Goal: Information Seeking & Learning: Check status

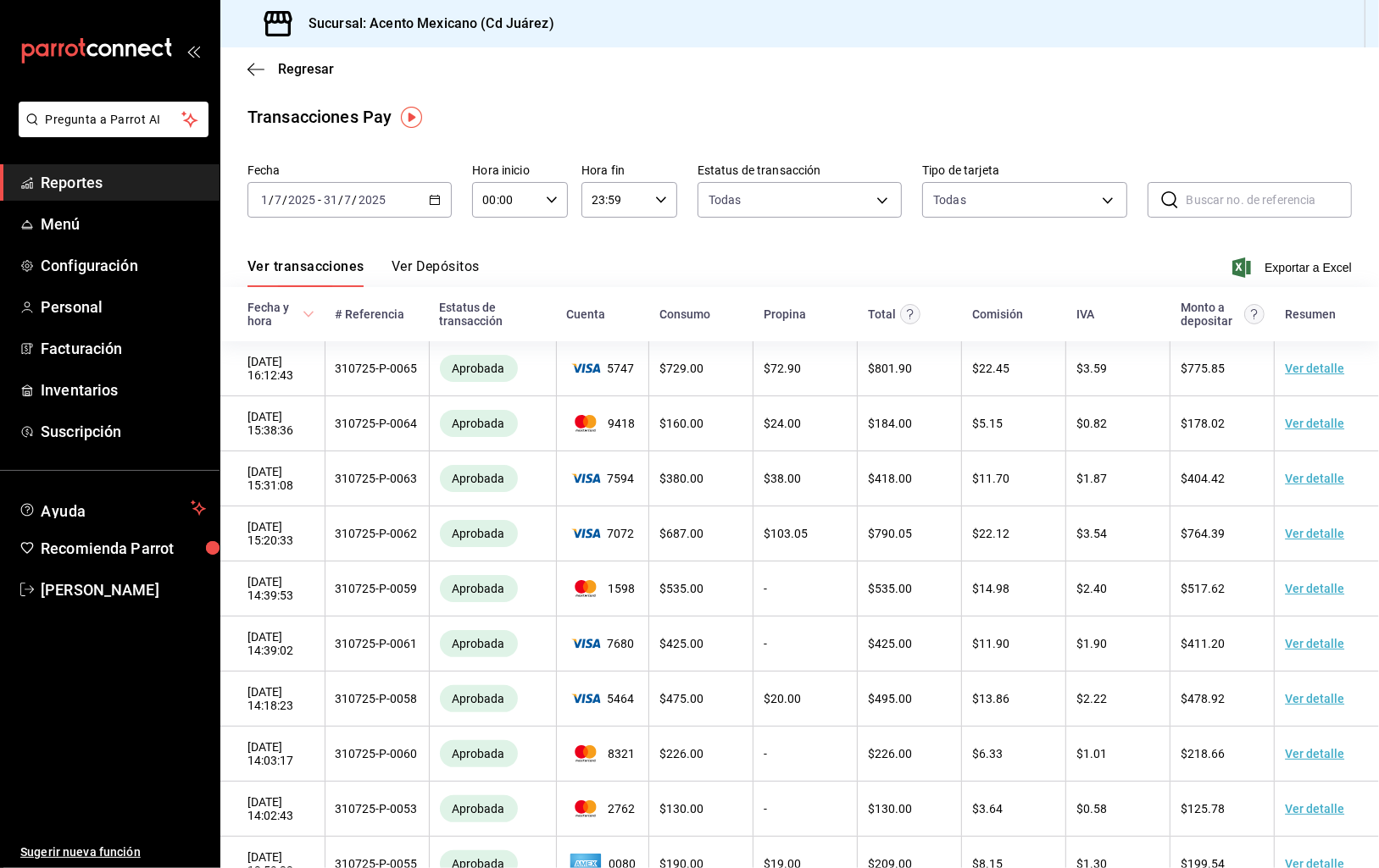
click at [439, 199] on \(Stroke\) "button" at bounding box center [435, 201] width 10 height 10
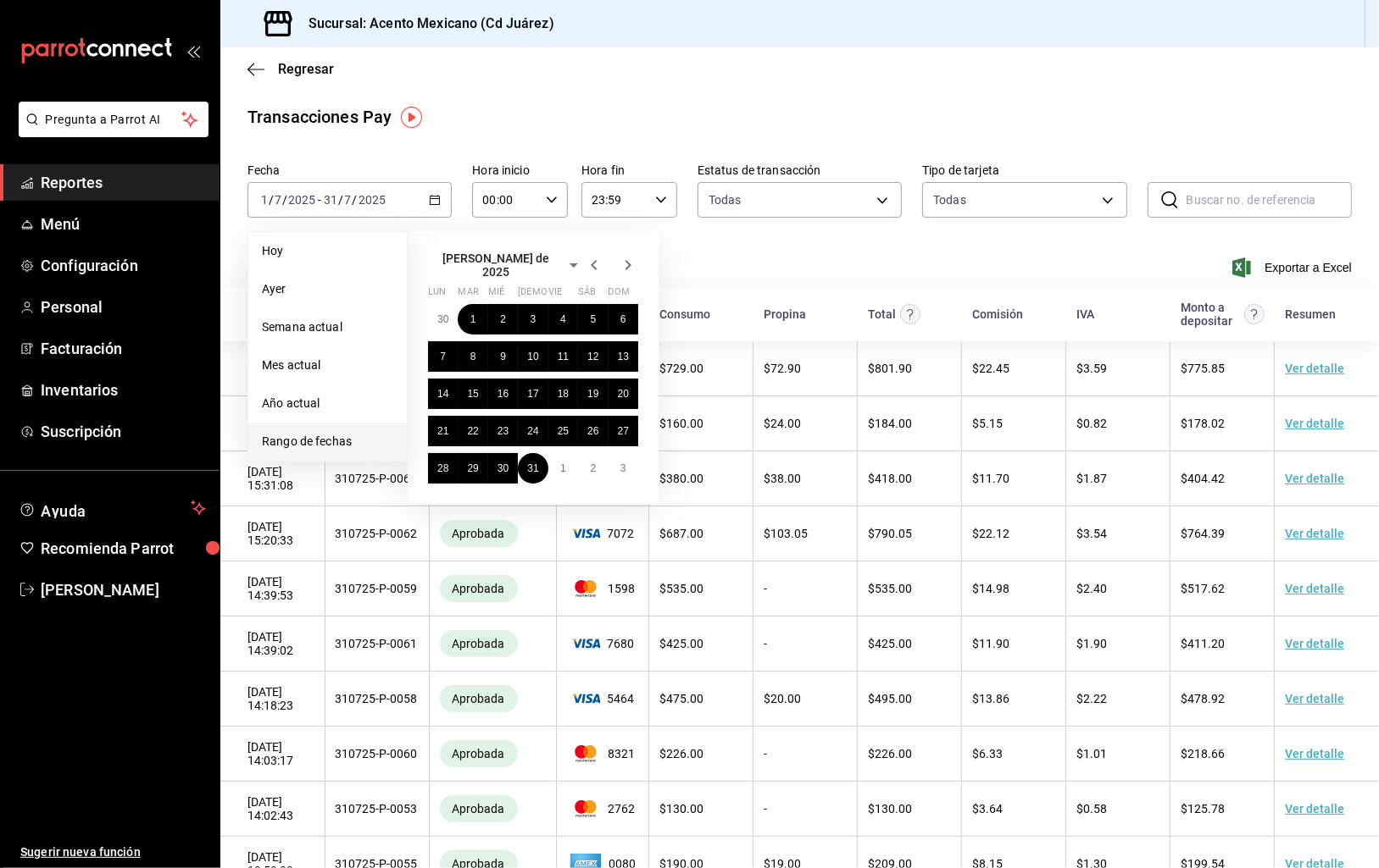
click at [313, 437] on span "Rango de fechas" at bounding box center [328, 441] width 131 height 18
click at [313, 439] on span "Rango de fechas" at bounding box center [328, 441] width 131 height 18
click at [345, 436] on span "Rango de fechas" at bounding box center [328, 441] width 131 height 18
click at [629, 262] on icon "button" at bounding box center [628, 265] width 6 height 10
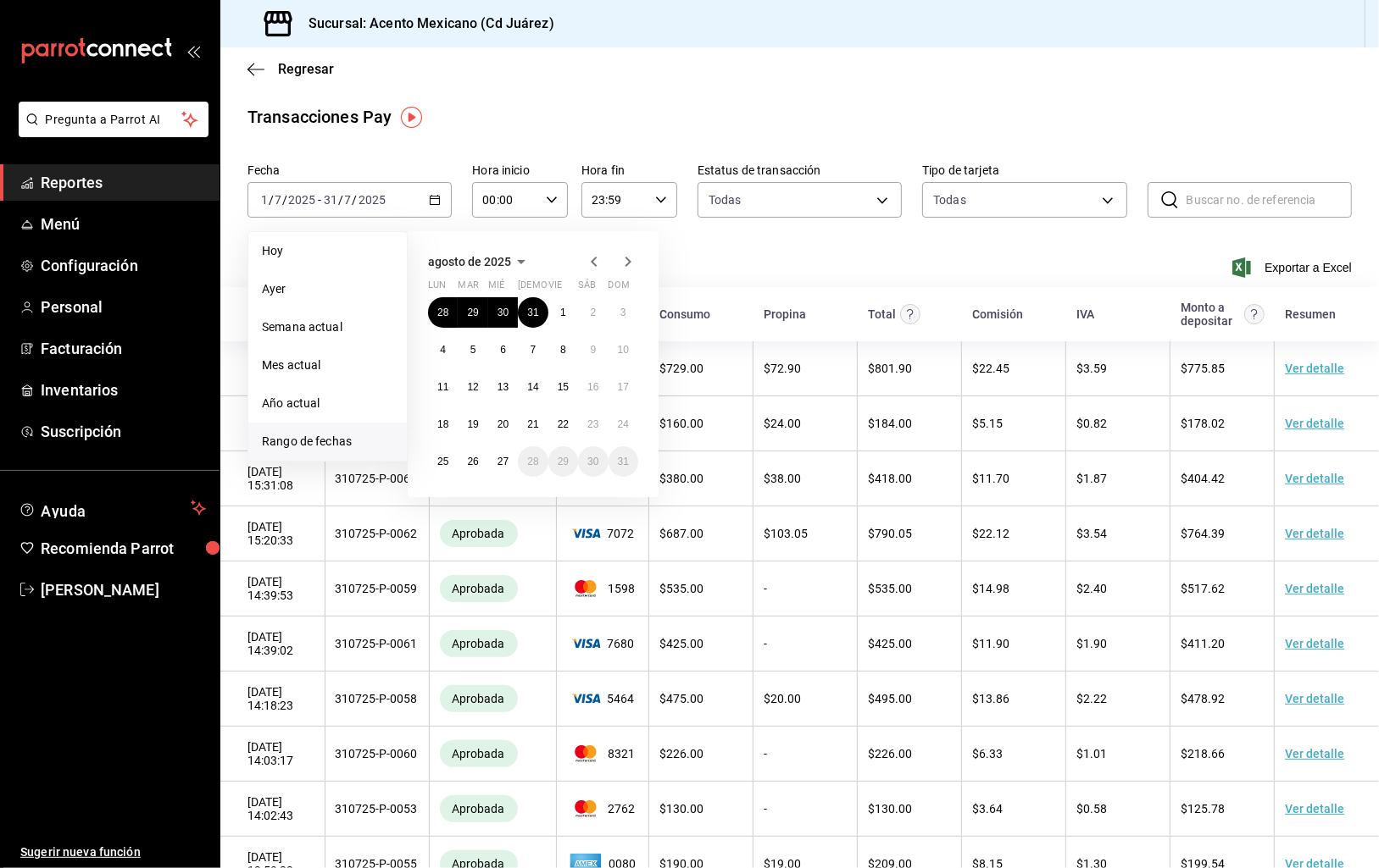
click at [588, 257] on icon "button" at bounding box center [594, 261] width 21 height 21
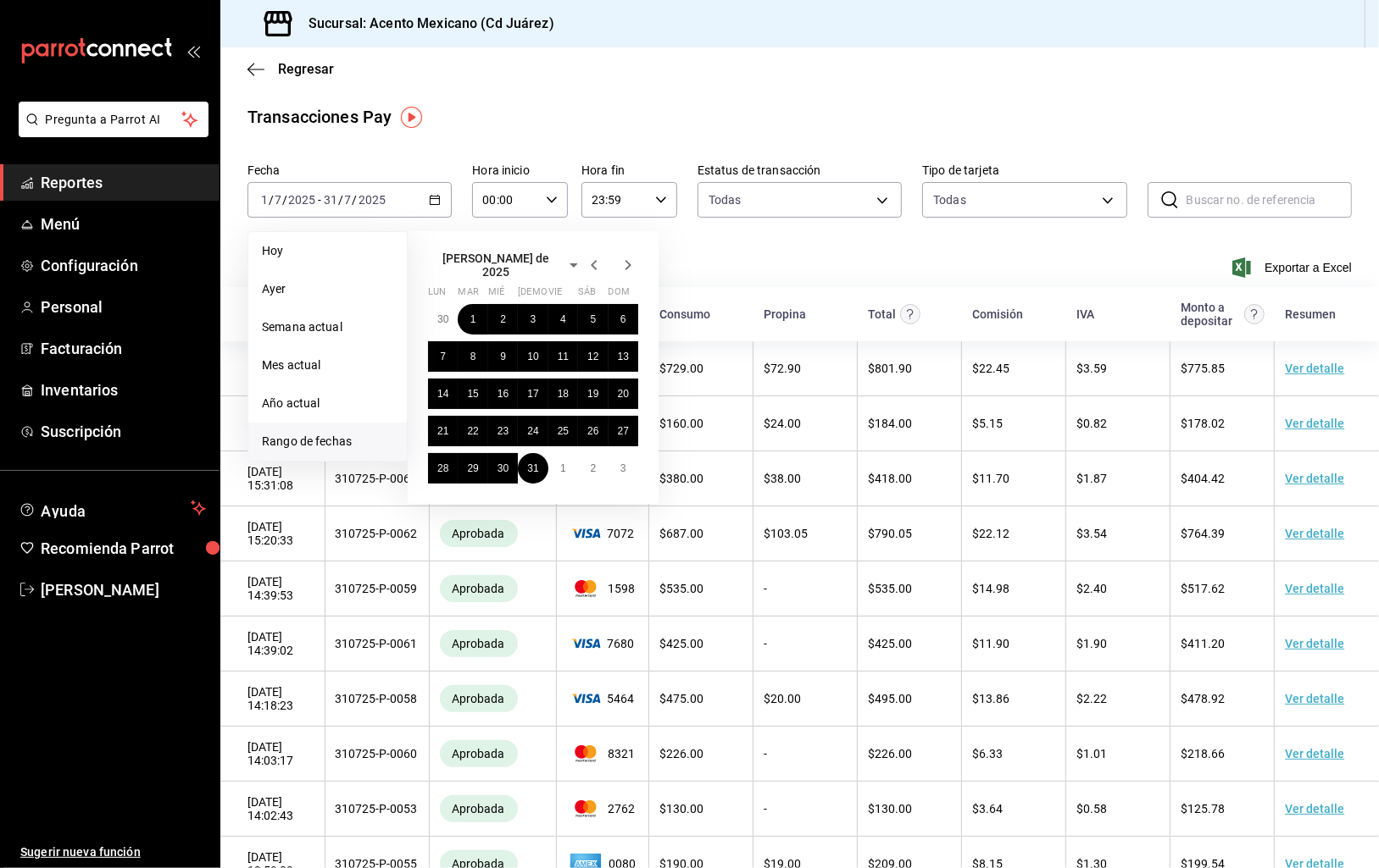
click at [588, 257] on icon "button" at bounding box center [594, 265] width 21 height 21
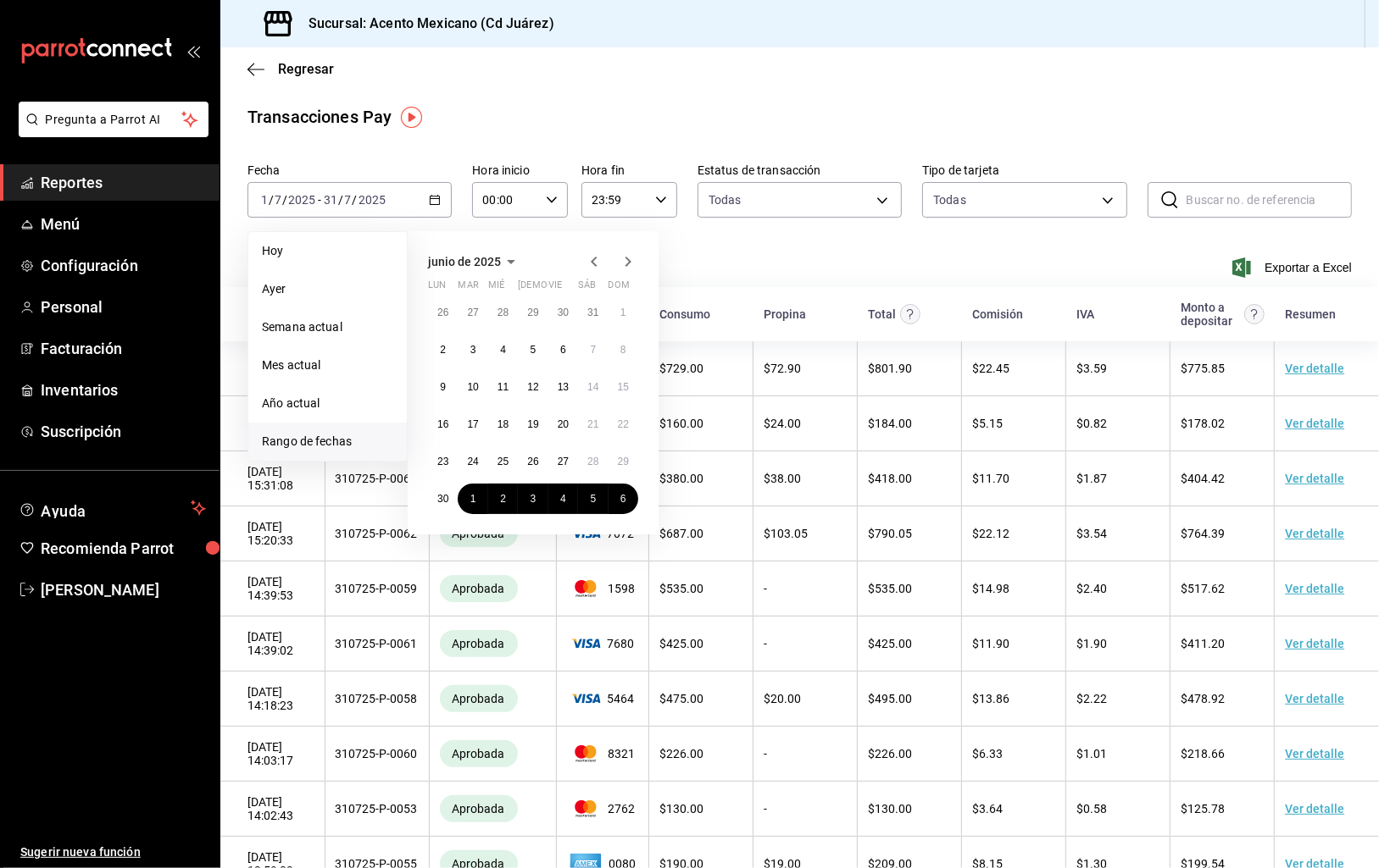
click at [588, 257] on icon "button" at bounding box center [594, 261] width 21 height 21
click at [589, 257] on icon "button" at bounding box center [594, 261] width 21 height 21
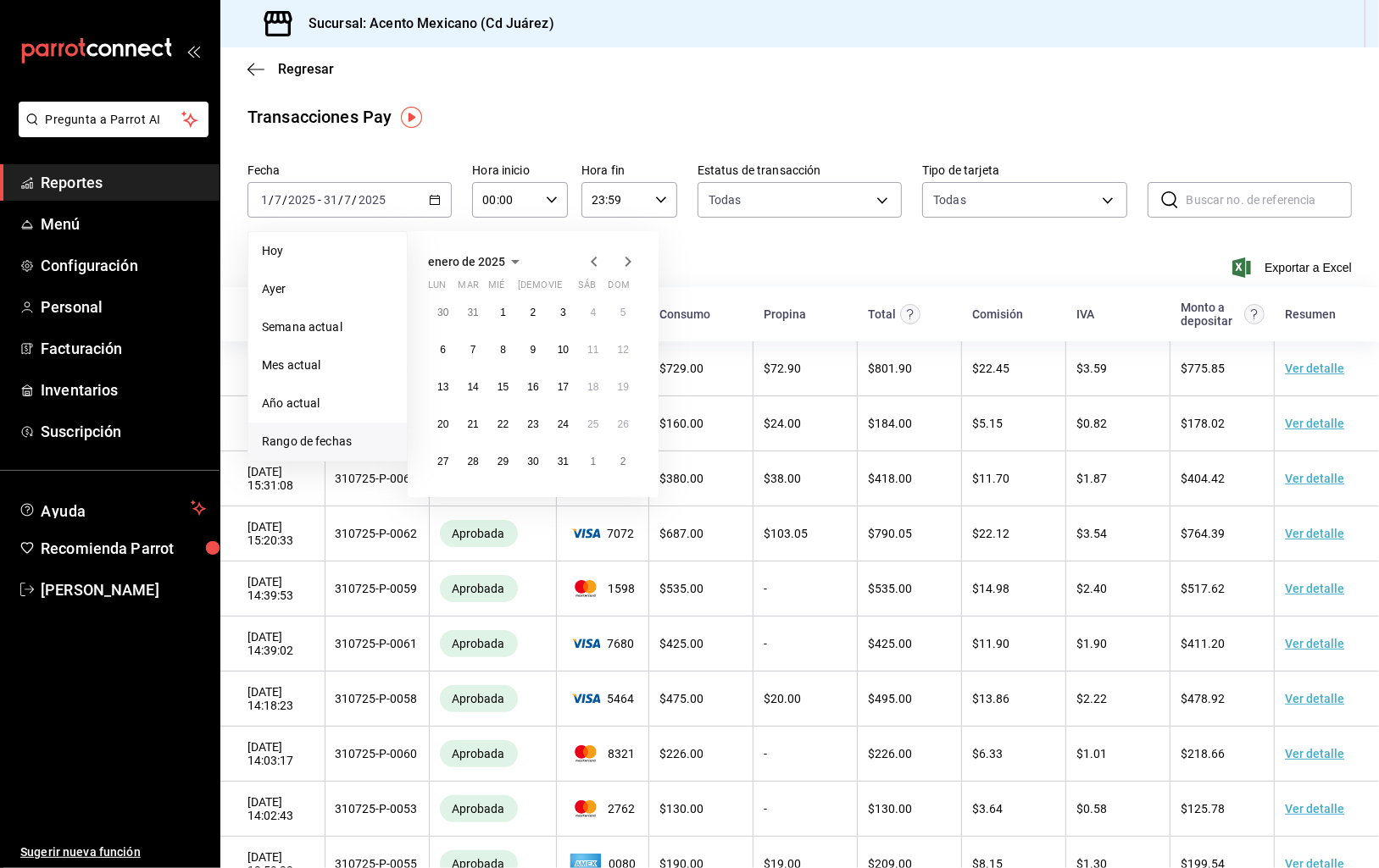
click at [589, 257] on icon "button" at bounding box center [594, 261] width 21 height 21
click at [619, 259] on icon "button" at bounding box center [627, 261] width 21 height 21
click at [565, 462] on abbr "31" at bounding box center [563, 462] width 11 height 12
click at [563, 453] on button "31" at bounding box center [563, 461] width 29 height 30
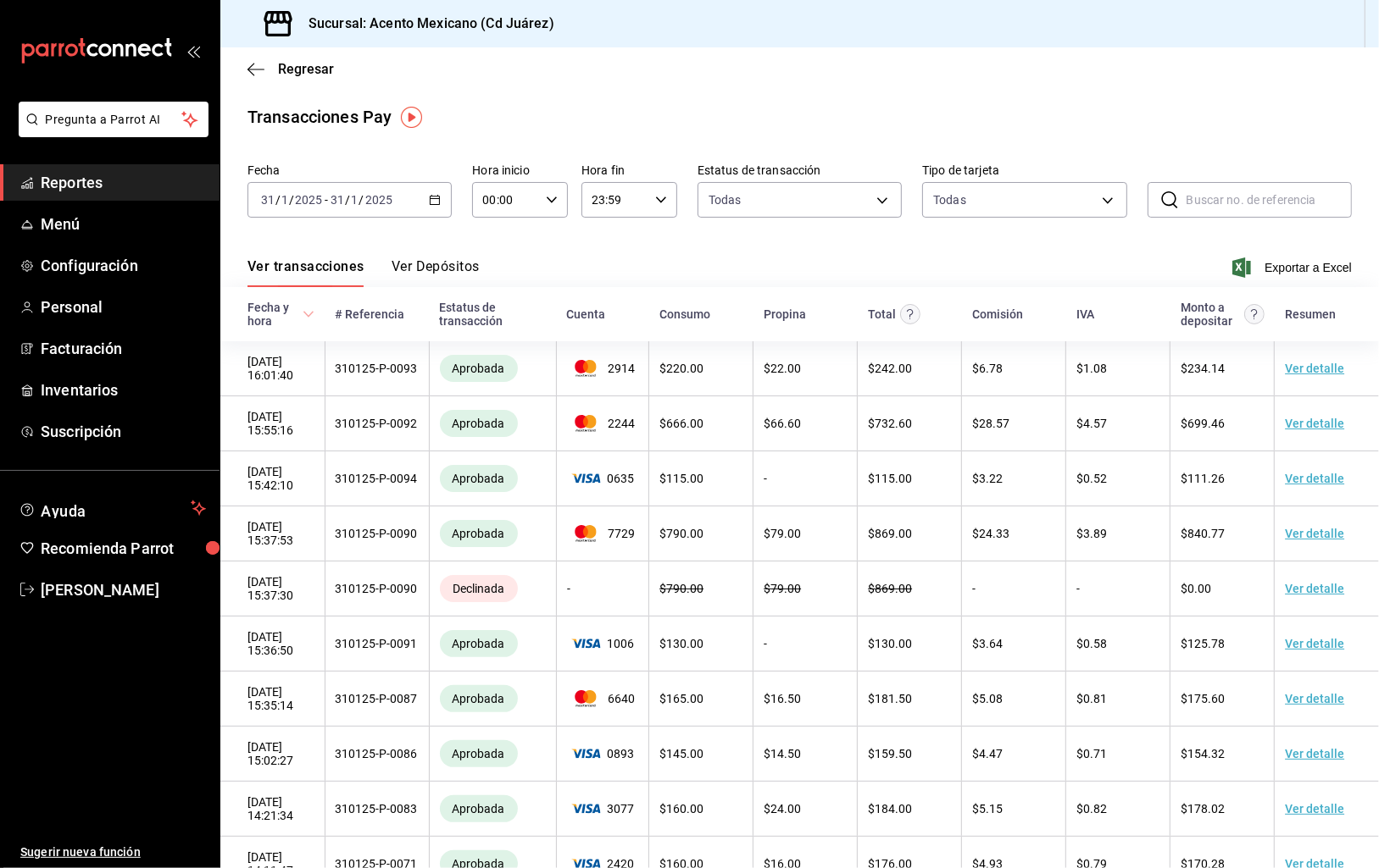
click at [1310, 266] on span "Exportar a Excel" at bounding box center [1293, 267] width 116 height 21
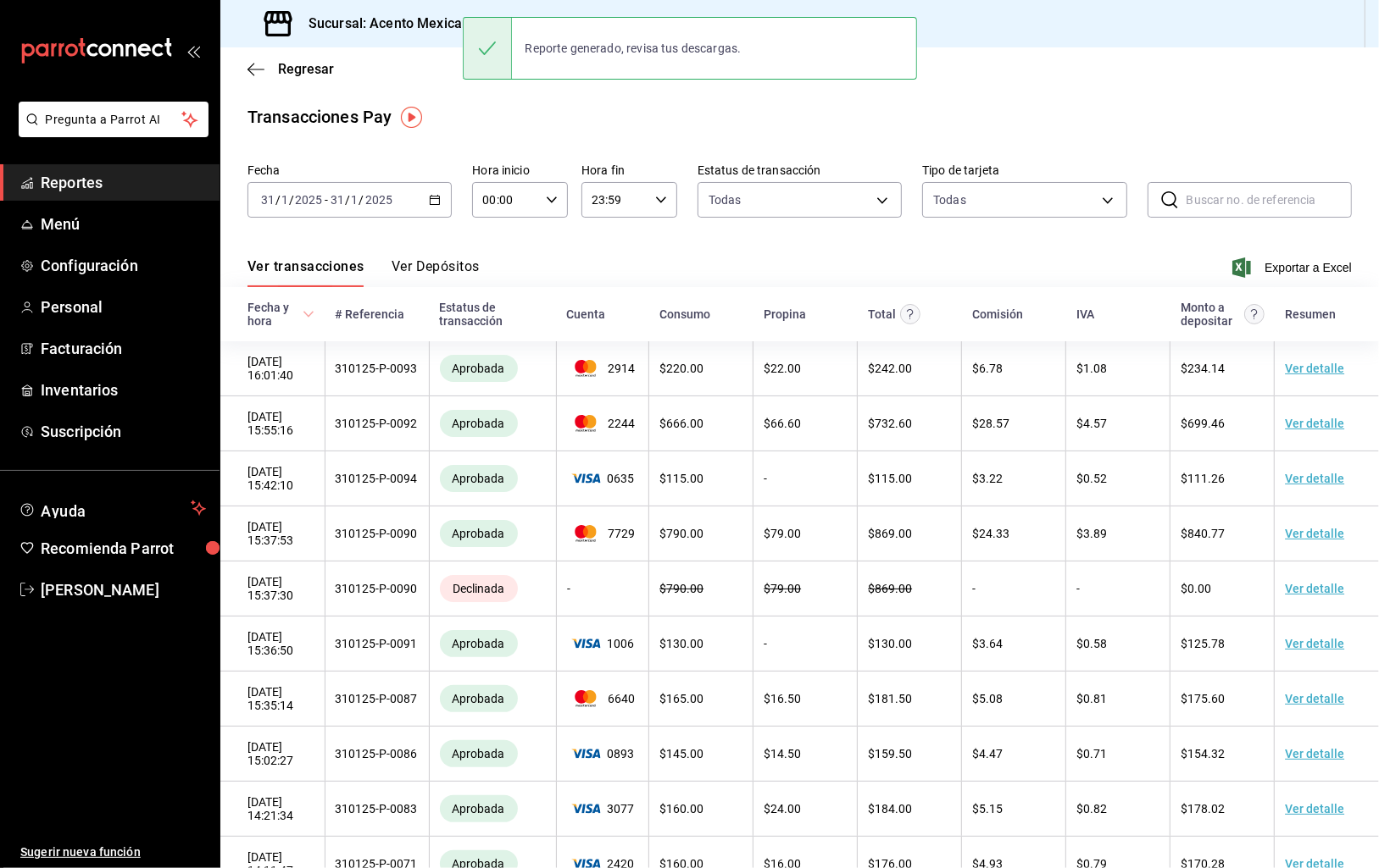
click at [1282, 266] on span "Exportar a Excel" at bounding box center [1293, 267] width 116 height 21
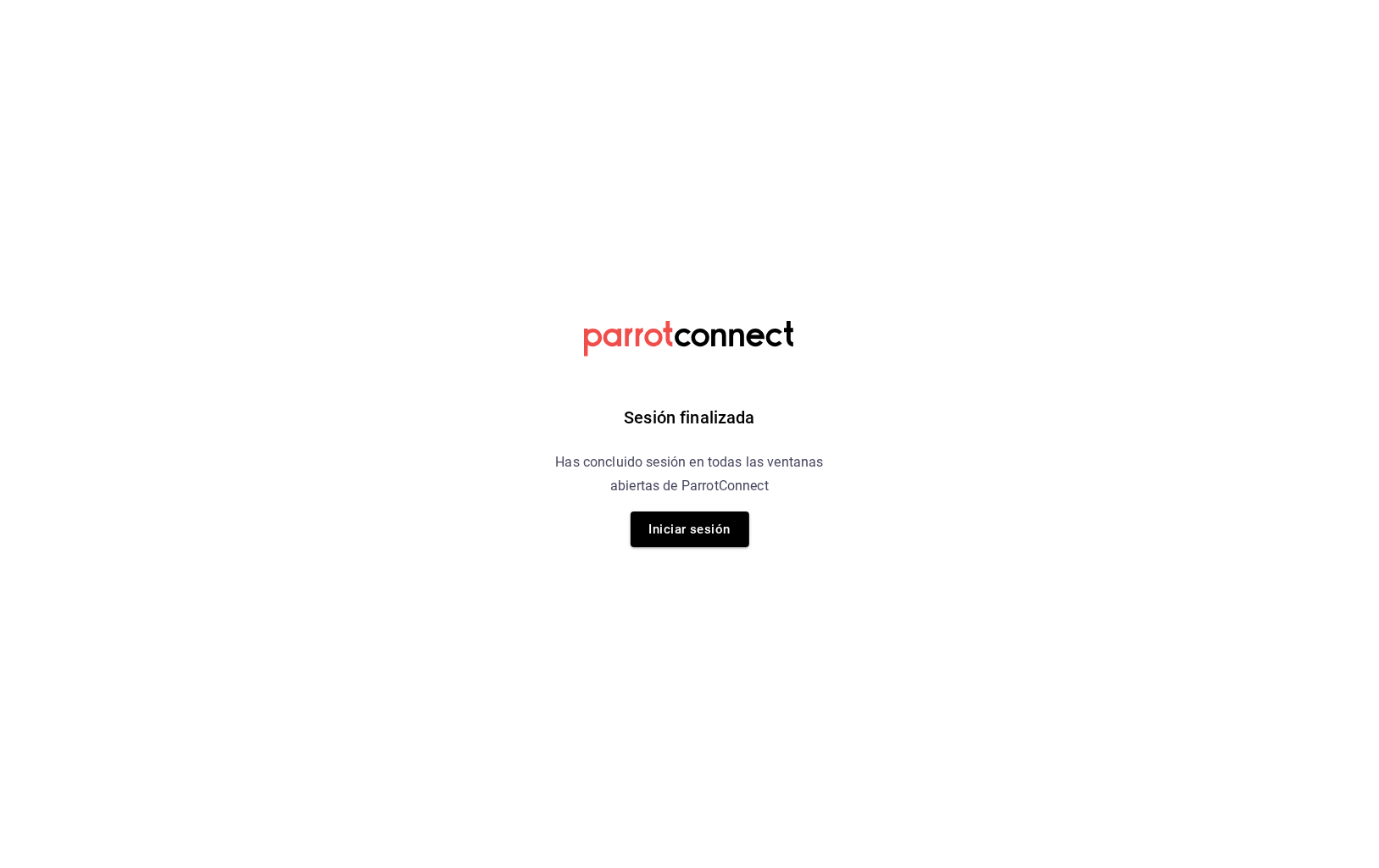
click at [682, 528] on button "Iniciar sesión" at bounding box center [689, 529] width 118 height 35
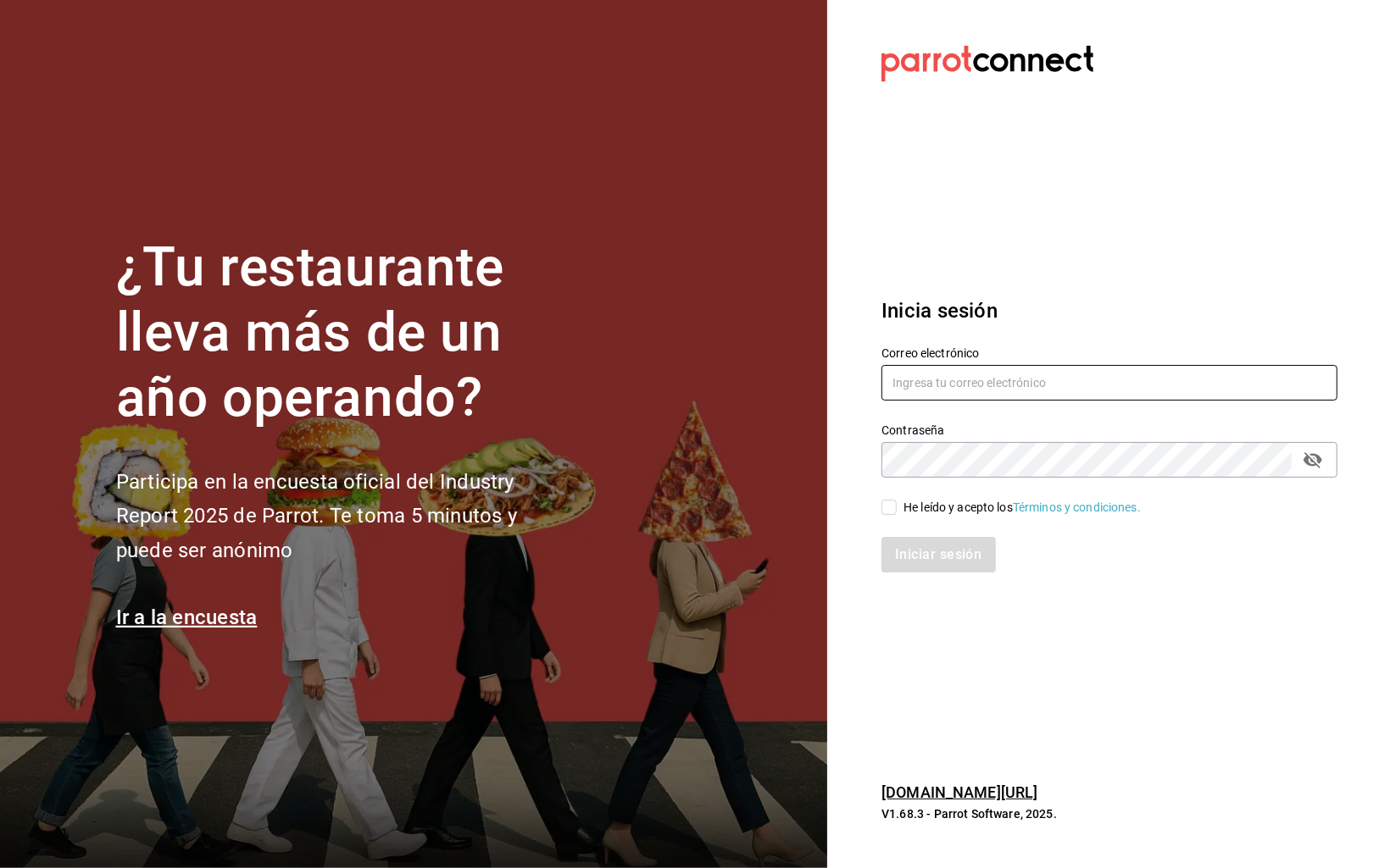
click at [950, 393] on input "text" at bounding box center [1109, 383] width 456 height 35
click at [950, 391] on input "text" at bounding box center [1109, 383] width 456 height 35
type input "carlos@central4mkt.com"
click at [889, 511] on input "He leído y acepto los Términos y condiciones." at bounding box center [889, 508] width 16 height 16
checkbox input "true"
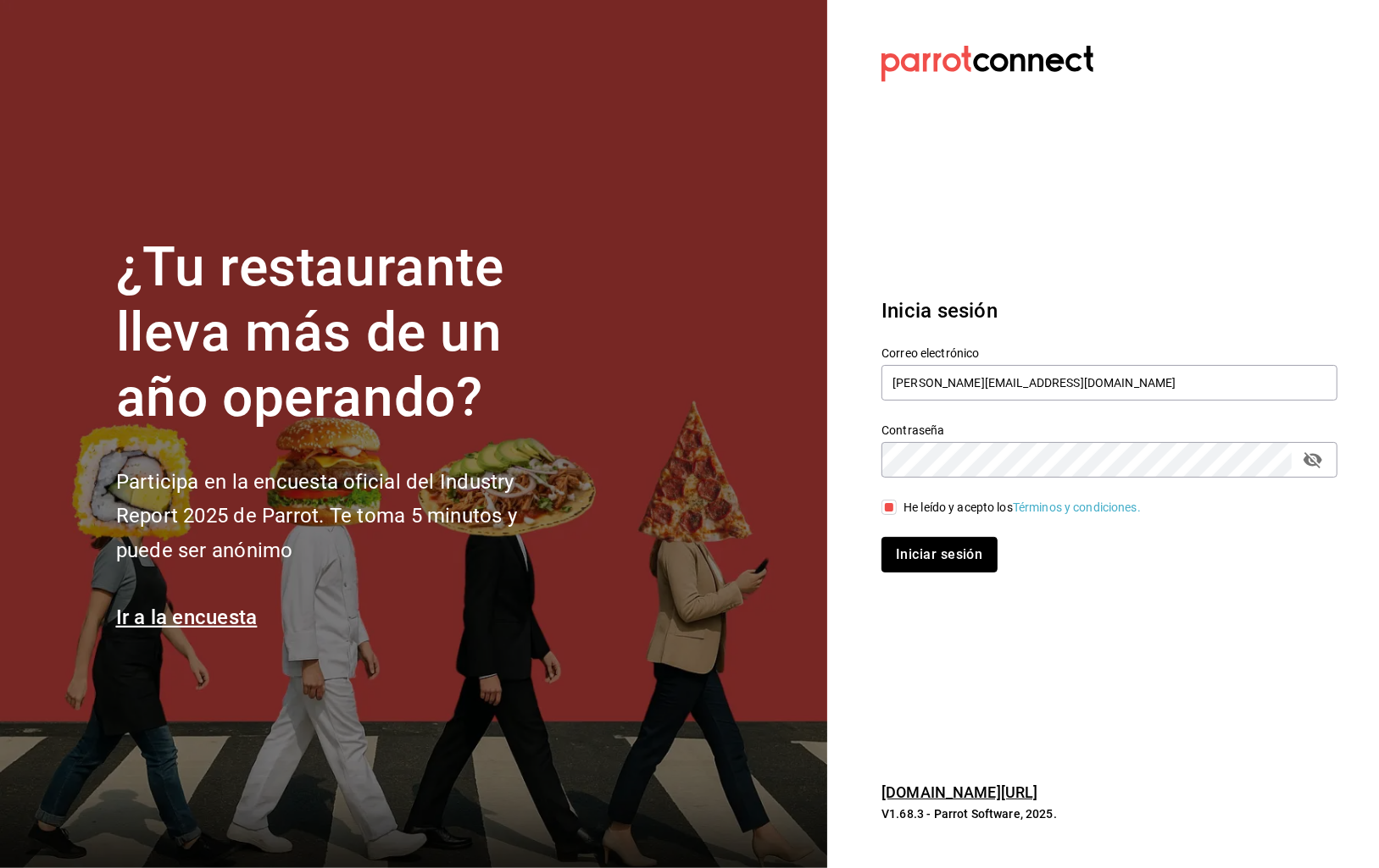
click at [926, 553] on button "Iniciar sesión" at bounding box center [939, 555] width 115 height 35
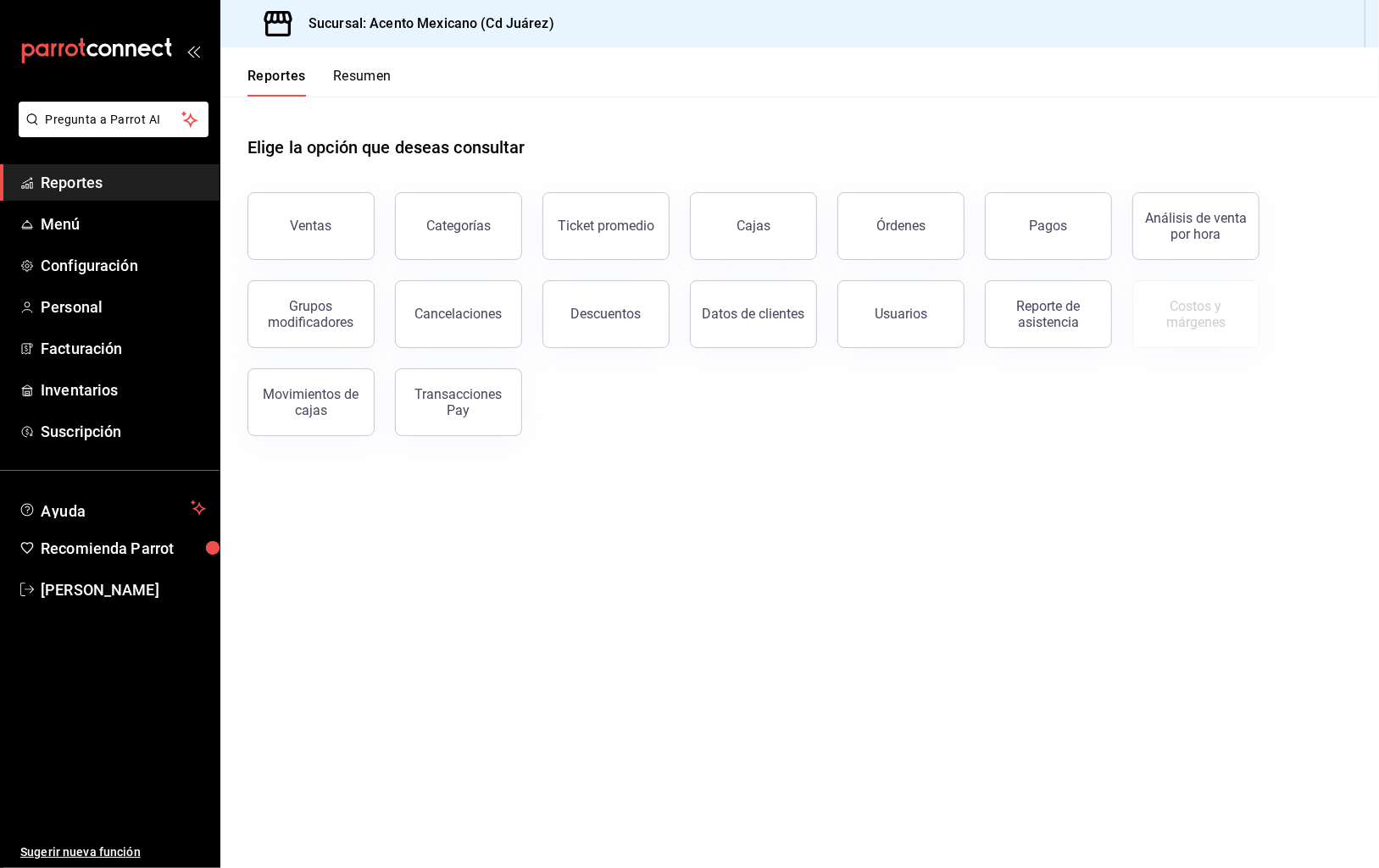
click at [459, 388] on div "Transacciones Pay" at bounding box center [458, 402] width 105 height 32
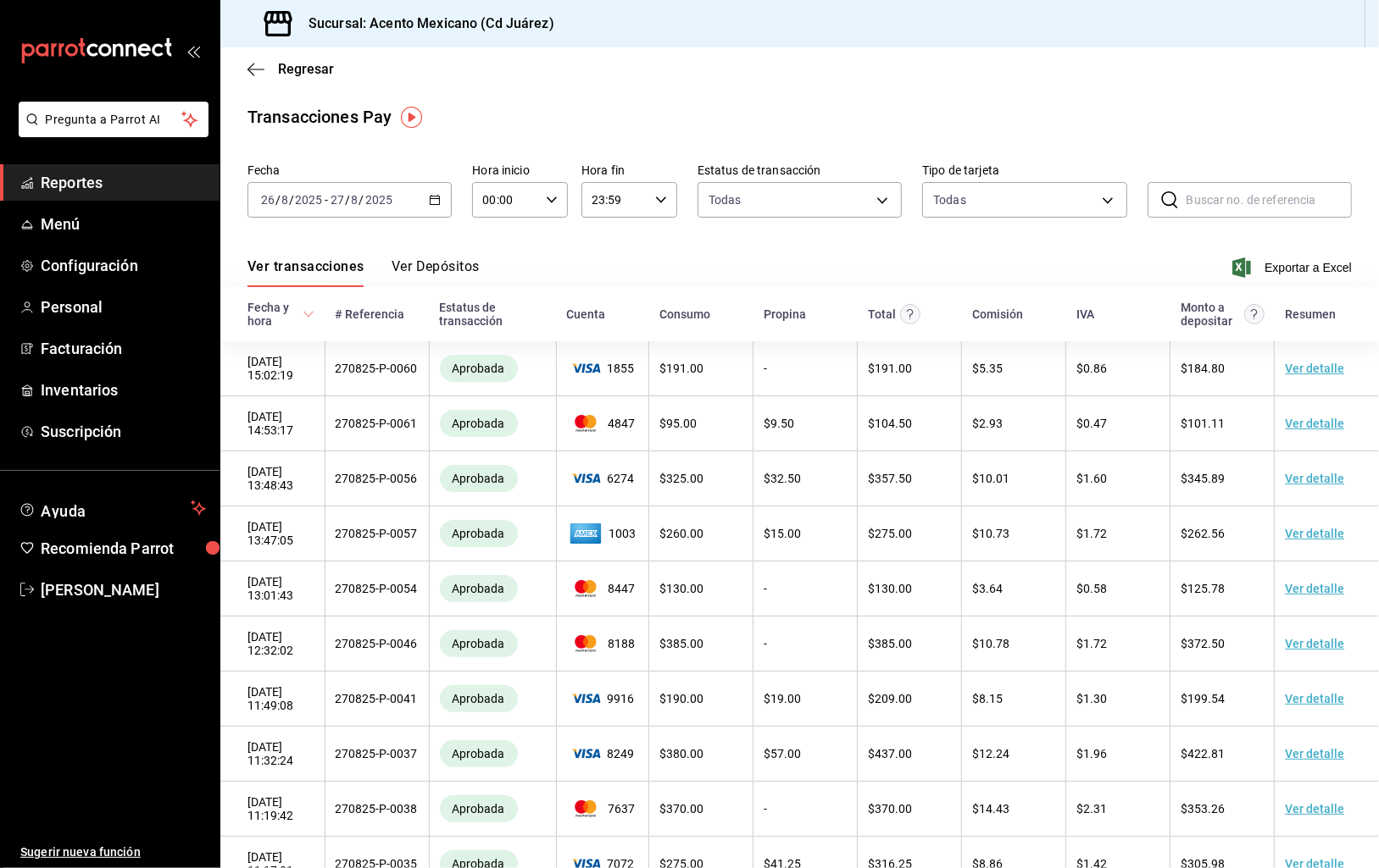
click at [91, 182] on span "Reportes" at bounding box center [123, 182] width 165 height 23
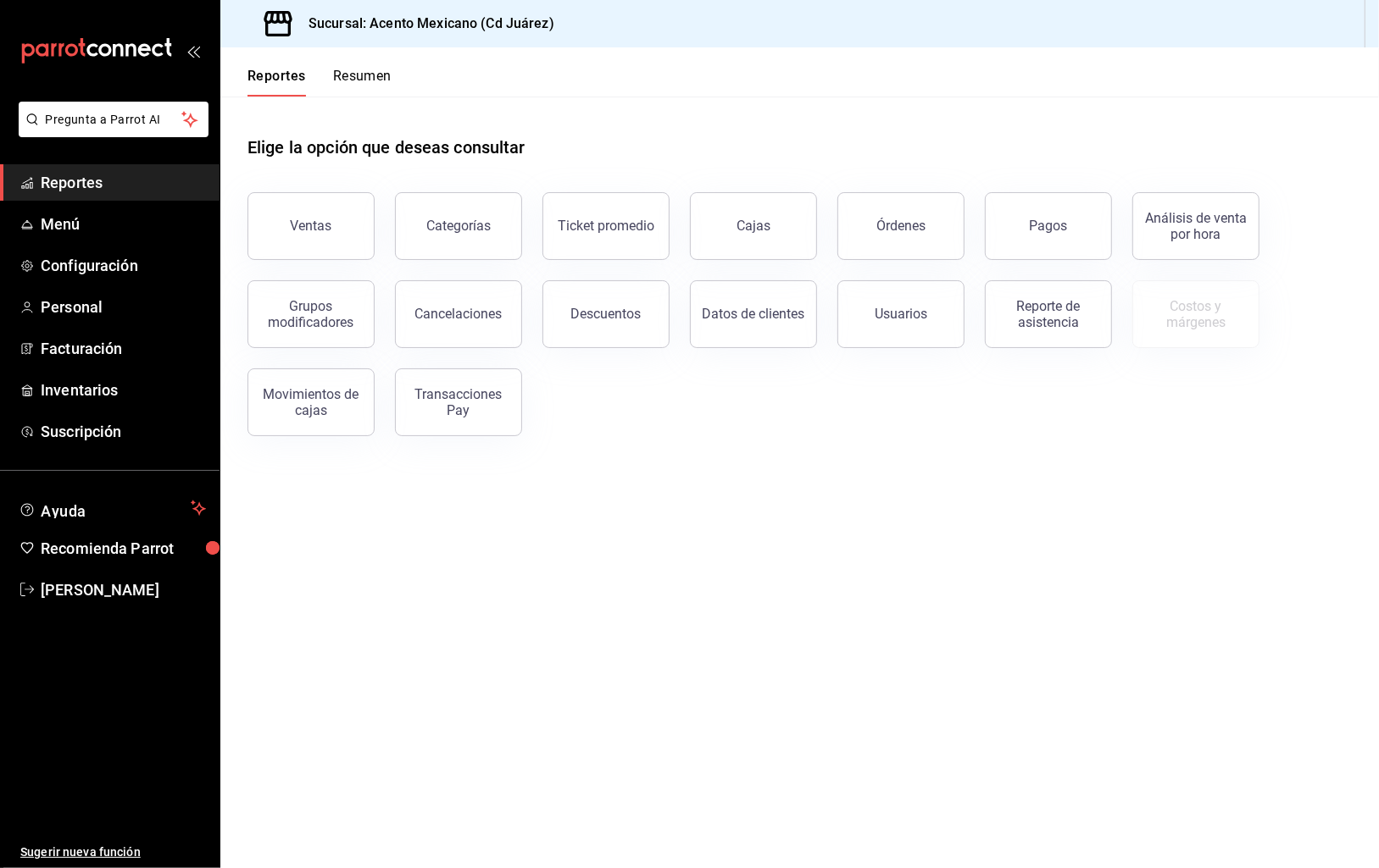
click at [1038, 224] on div "Pagos" at bounding box center [1048, 226] width 38 height 16
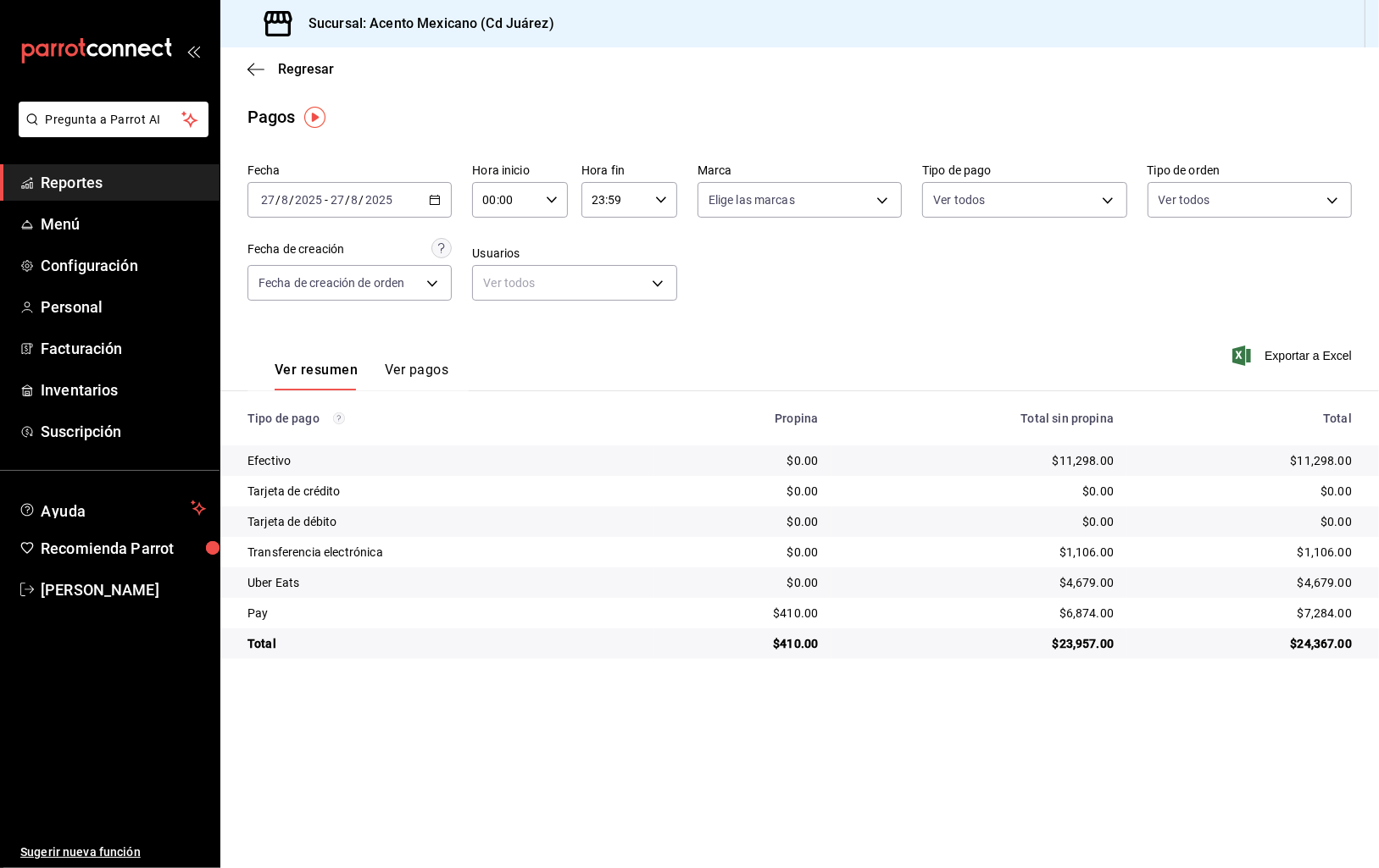
click at [437, 203] on icon "button" at bounding box center [435, 200] width 12 height 12
click at [325, 435] on span "Rango de fechas" at bounding box center [328, 441] width 131 height 18
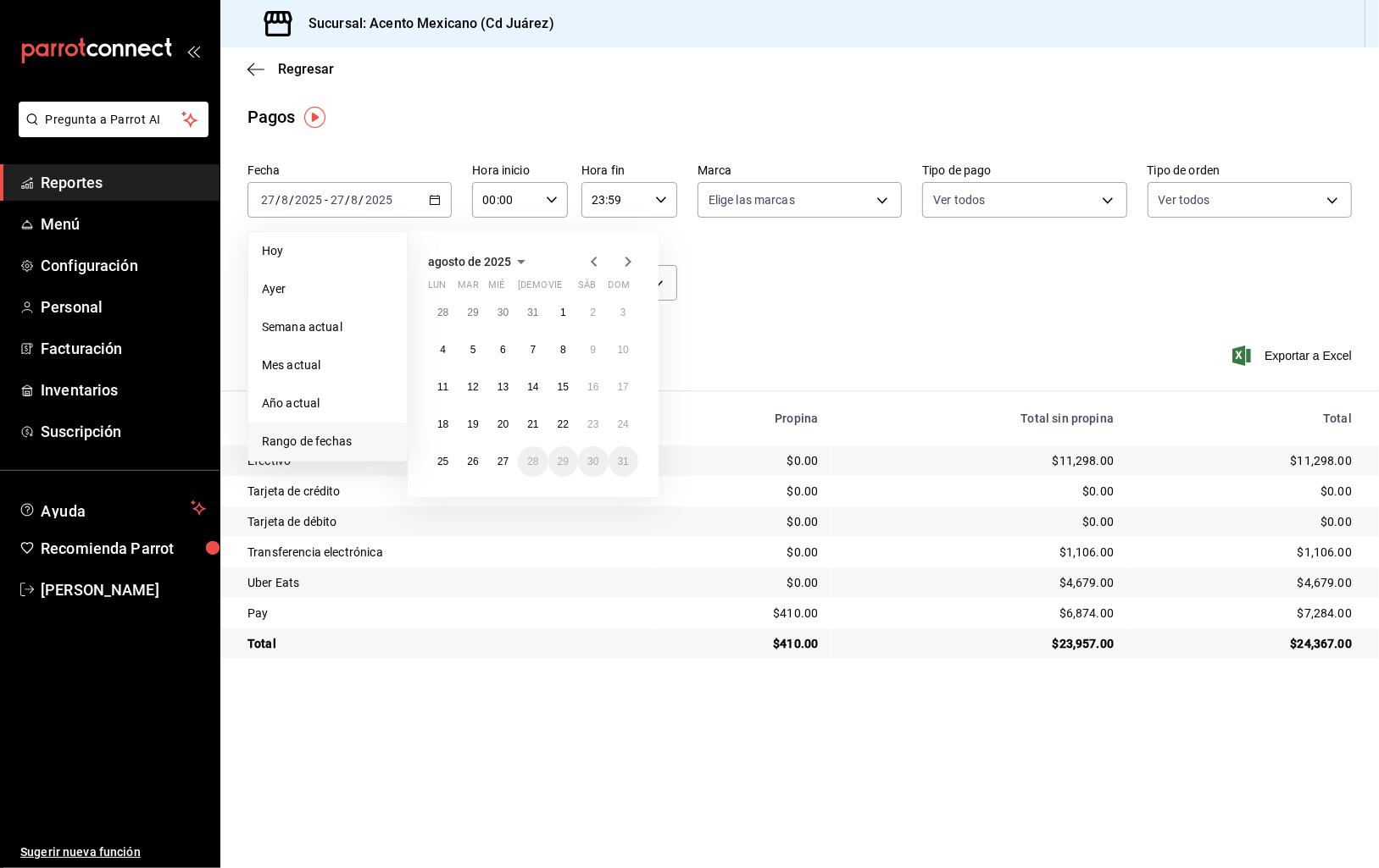
click at [581, 262] on div "agosto de 2025" at bounding box center [532, 261] width 210 height 21
click at [592, 259] on icon "button" at bounding box center [593, 261] width 6 height 10
click at [591, 259] on icon "button" at bounding box center [594, 265] width 21 height 21
click at [591, 259] on icon "button" at bounding box center [594, 261] width 21 height 21
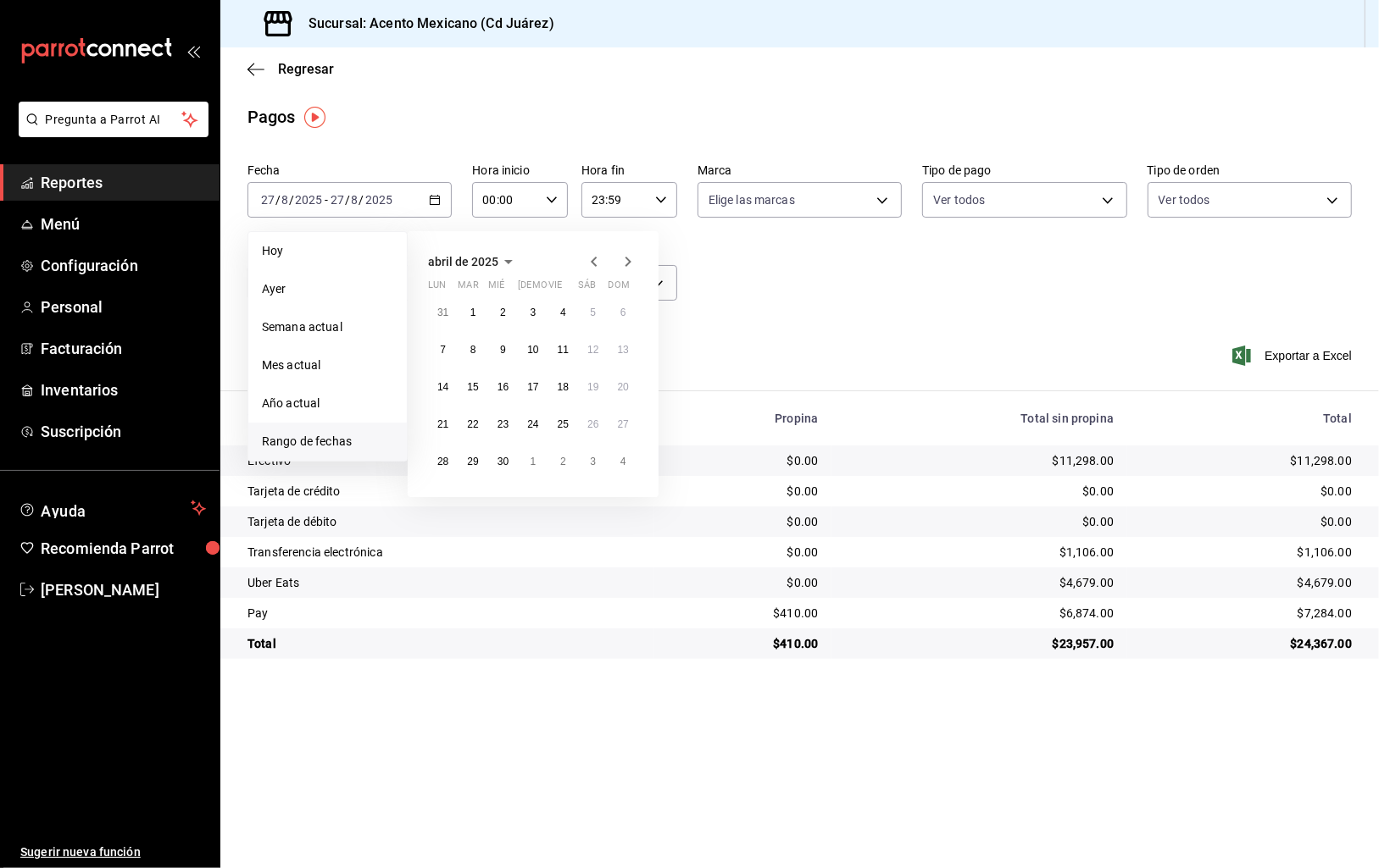
click at [591, 259] on icon "button" at bounding box center [594, 261] width 21 height 21
click at [560, 464] on abbr "31" at bounding box center [563, 462] width 11 height 12
click at [561, 464] on abbr "31" at bounding box center [563, 462] width 11 height 12
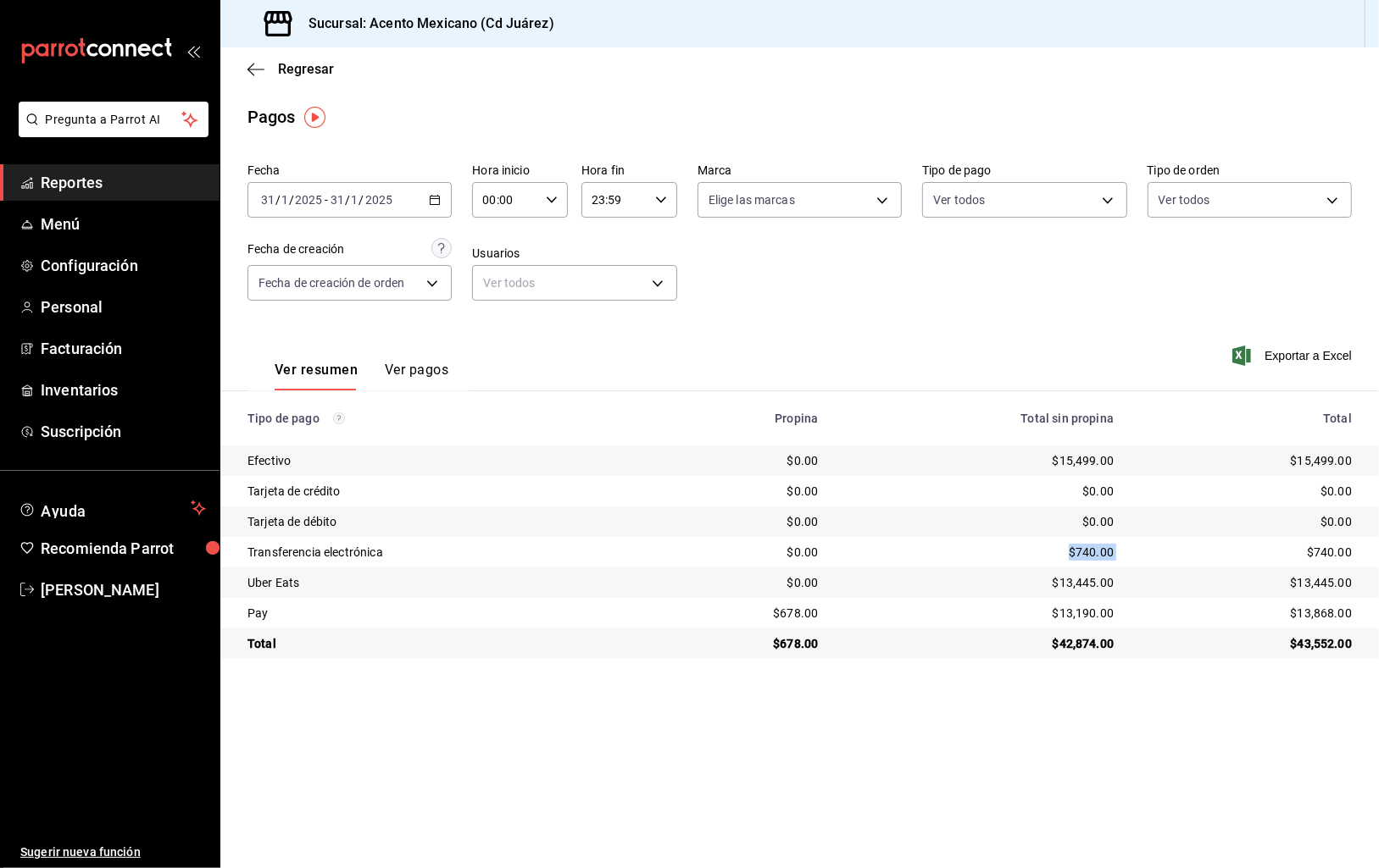
drag, startPoint x: 1128, startPoint y: 553, endPoint x: 1066, endPoint y: 550, distance: 62.1
click at [1066, 550] on tr "Transferencia electrónica $0.00 $740.00 $740.00" at bounding box center [800, 552] width 1159 height 30
click at [82, 180] on span "Reportes" at bounding box center [123, 182] width 165 height 23
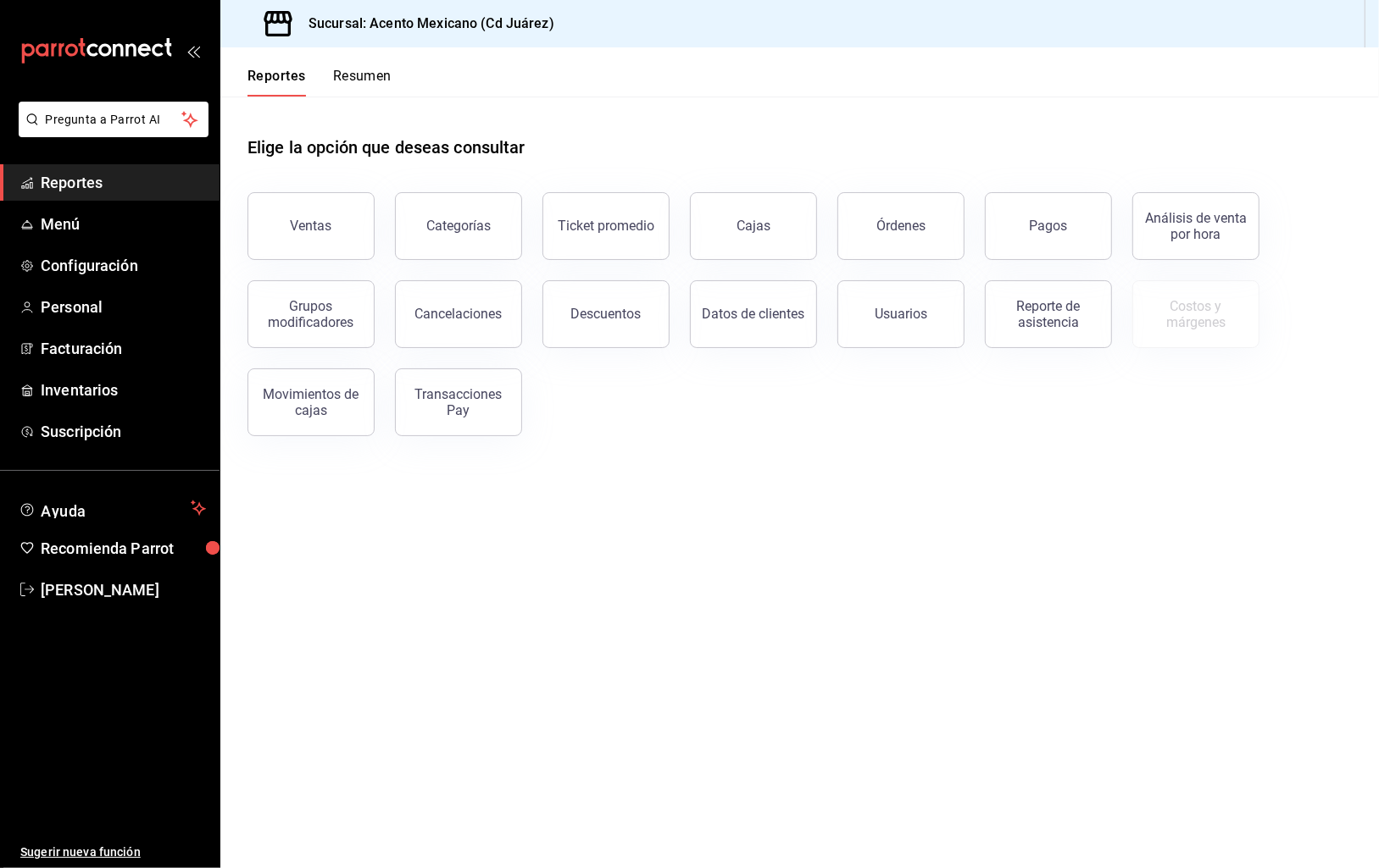
click at [501, 319] on button "Cancelaciones" at bounding box center [458, 314] width 127 height 68
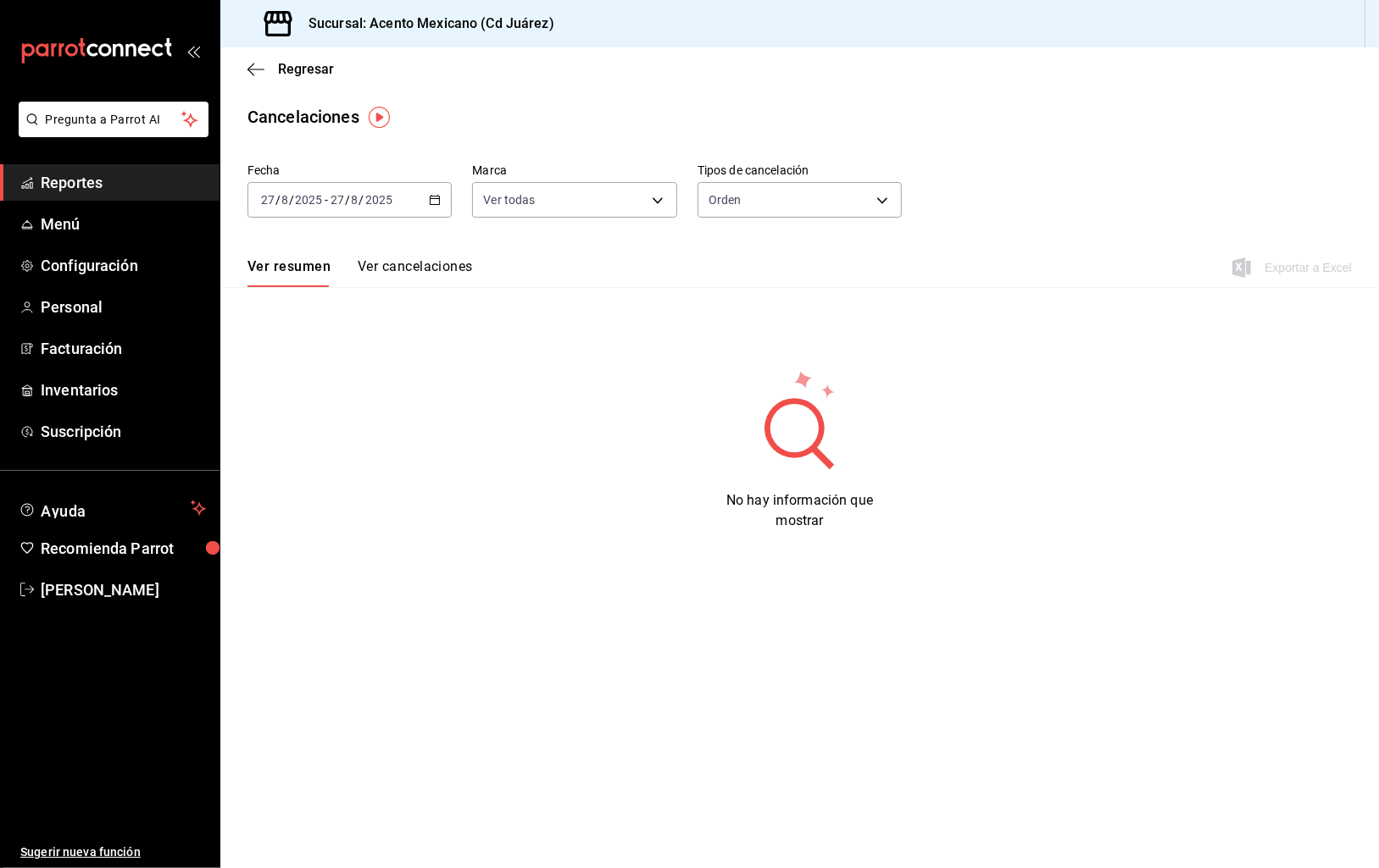
click at [437, 200] on icon "button" at bounding box center [435, 200] width 12 height 12
click at [360, 443] on span "Rango de fechas" at bounding box center [328, 441] width 131 height 18
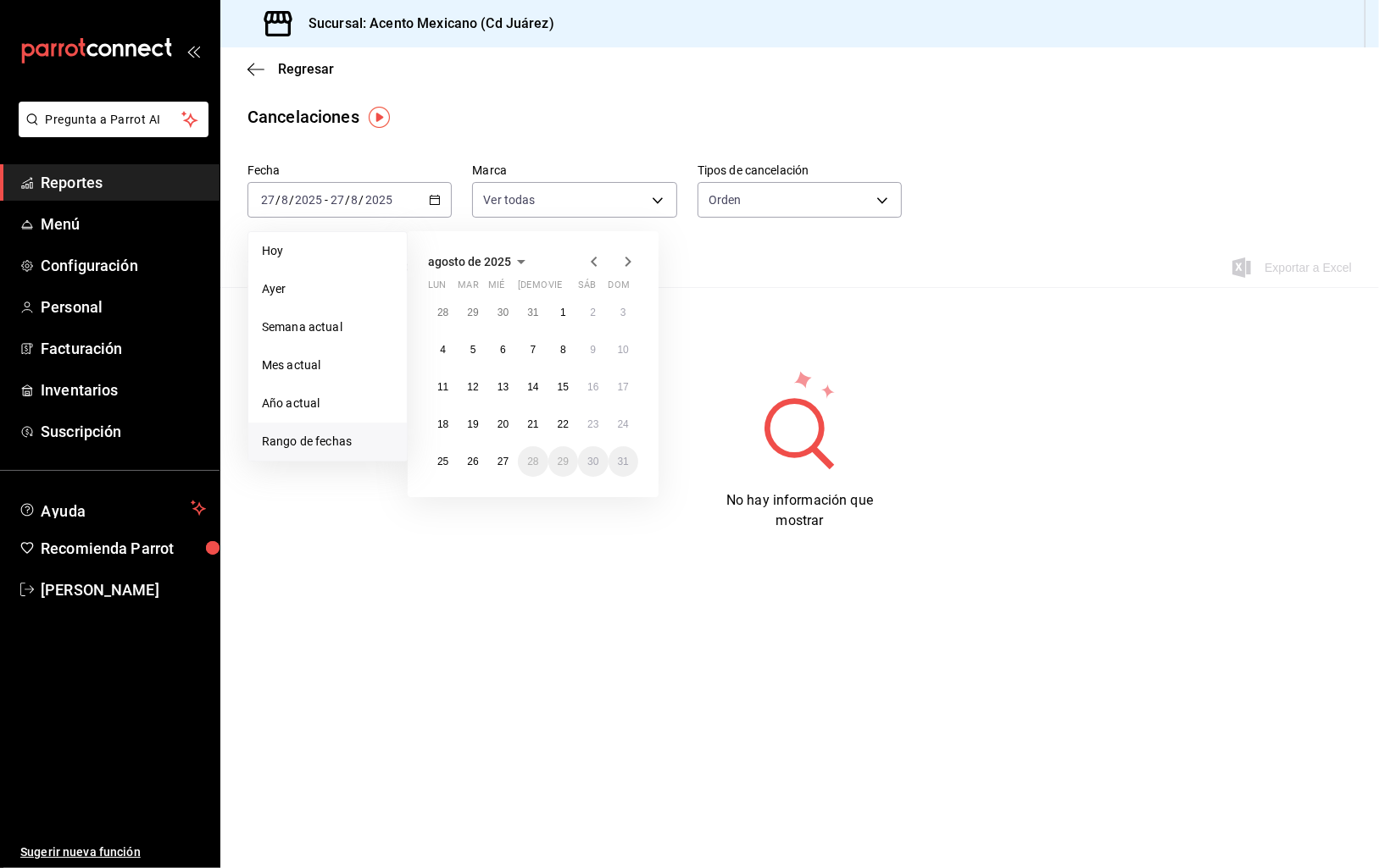
click at [591, 263] on icon "button" at bounding box center [594, 261] width 21 height 21
click at [591, 262] on icon "button" at bounding box center [594, 261] width 21 height 21
click at [590, 262] on icon "button" at bounding box center [594, 261] width 21 height 21
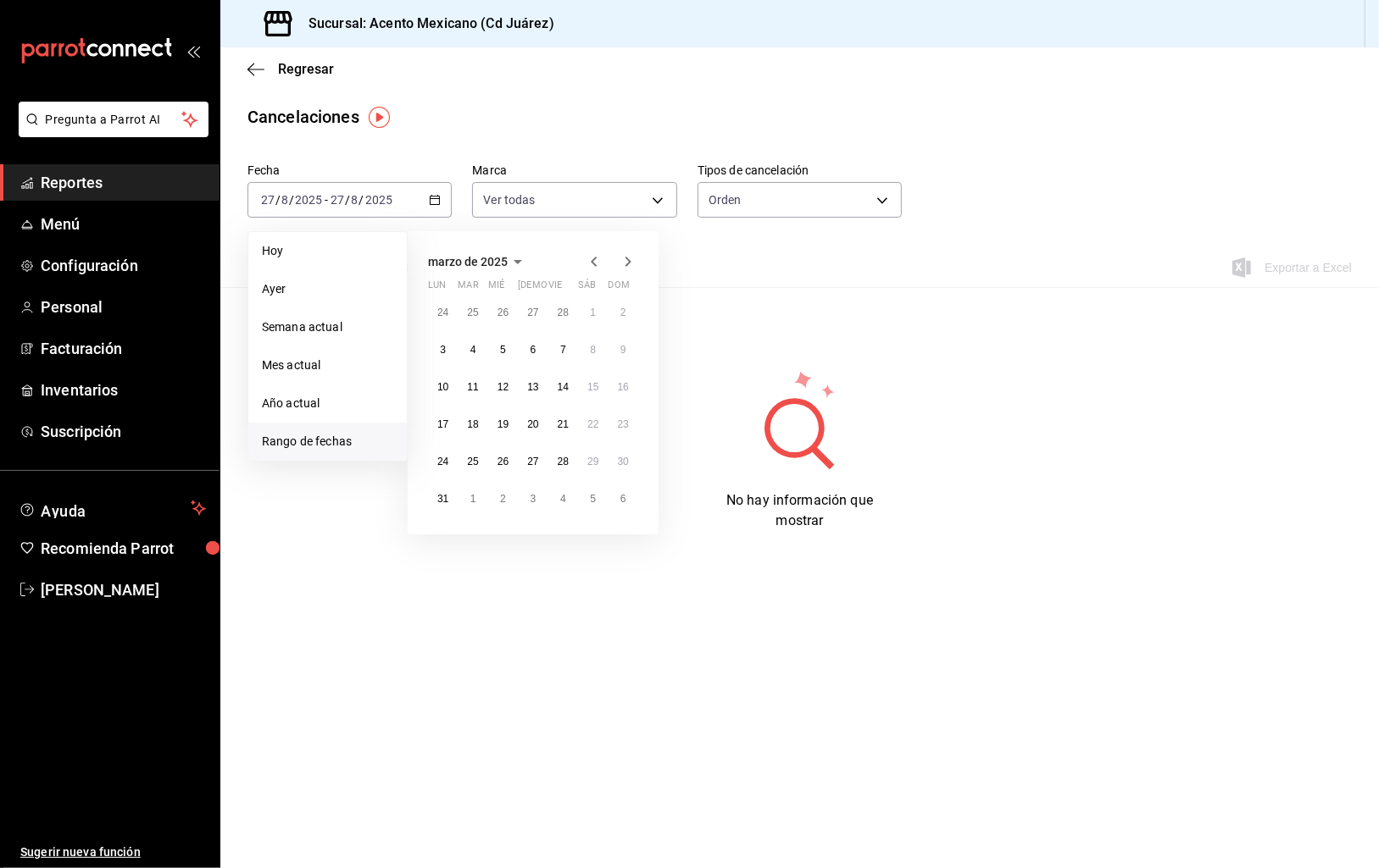
click at [590, 262] on icon "button" at bounding box center [594, 261] width 21 height 21
click at [564, 455] on button "31" at bounding box center [563, 461] width 29 height 30
click at [560, 457] on abbr "31" at bounding box center [563, 462] width 11 height 12
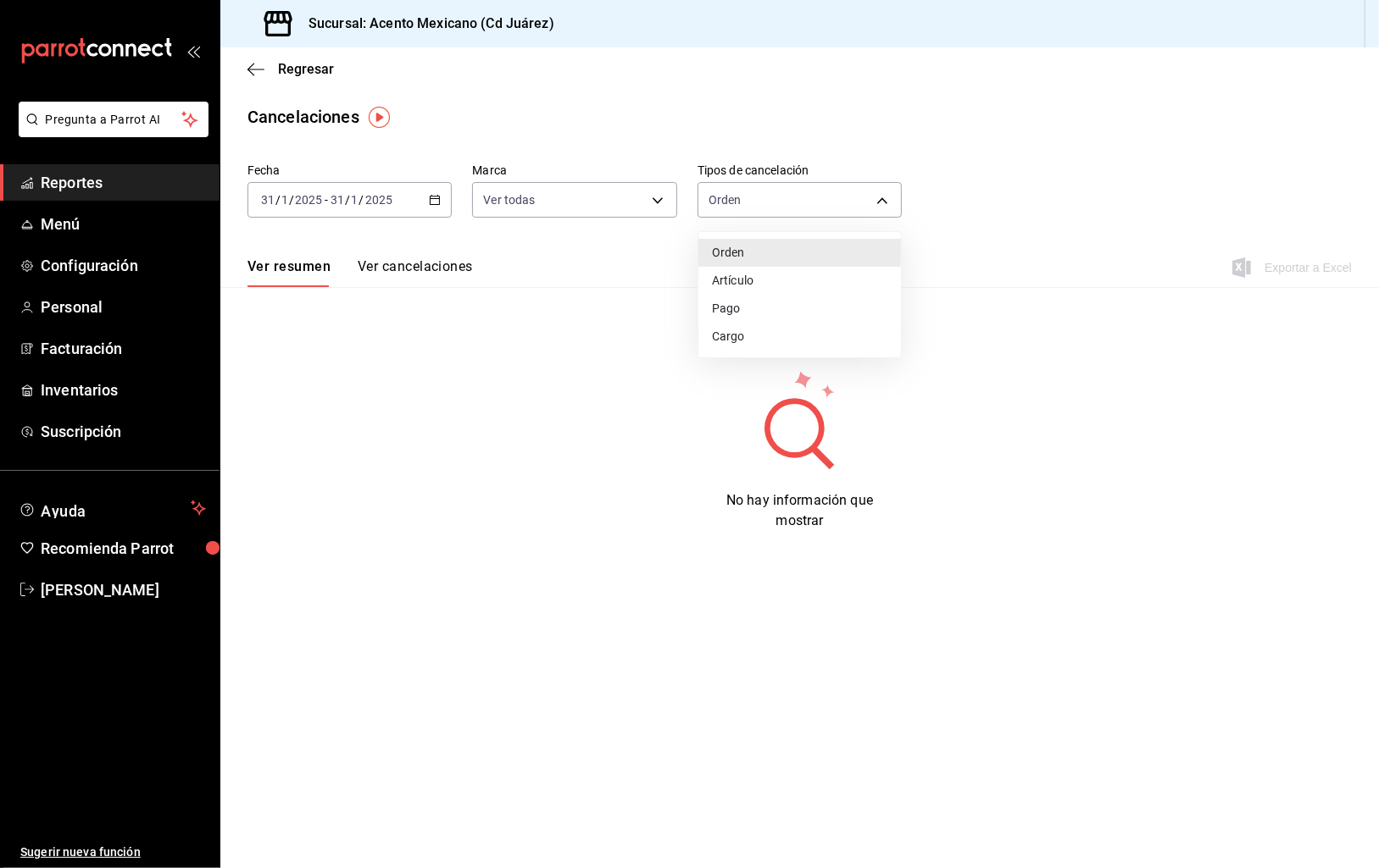
click at [803, 200] on body "Pregunta a Parrot AI Reportes Menú Configuración Personal Facturación Inventari…" at bounding box center [689, 434] width 1379 height 868
click at [759, 301] on li "Pago" at bounding box center [799, 308] width 203 height 28
click at [885, 197] on body "Pregunta a Parrot AI Reportes Menú Configuración Personal Facturación Inventari…" at bounding box center [689, 434] width 1379 height 868
click at [758, 254] on li "Orden" at bounding box center [799, 252] width 203 height 28
click at [887, 204] on body "Pregunta a Parrot AI Reportes Menú Configuración Personal Facturación Inventari…" at bounding box center [689, 434] width 1379 height 868
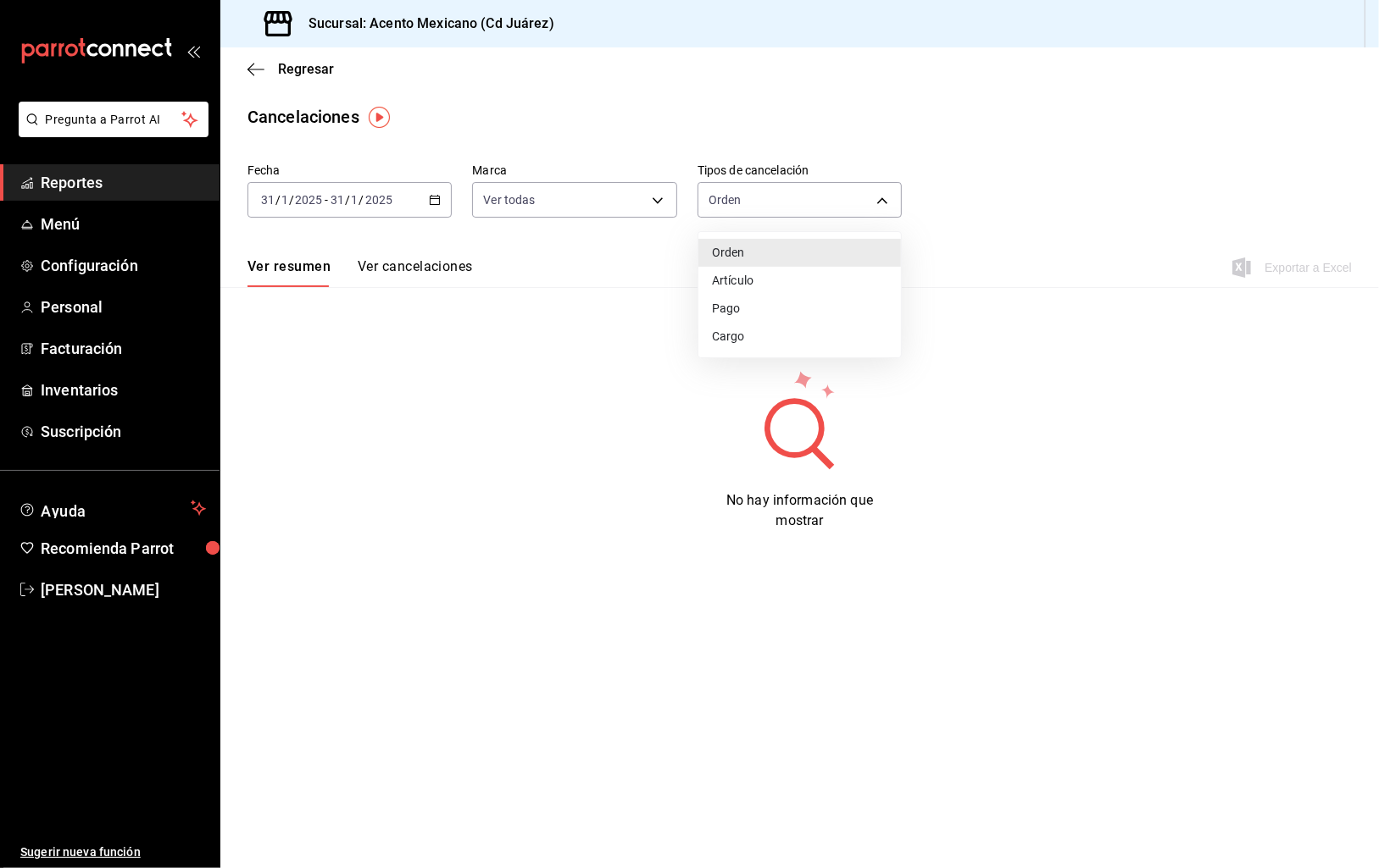
click at [771, 285] on li "Artículo" at bounding box center [799, 281] width 203 height 28
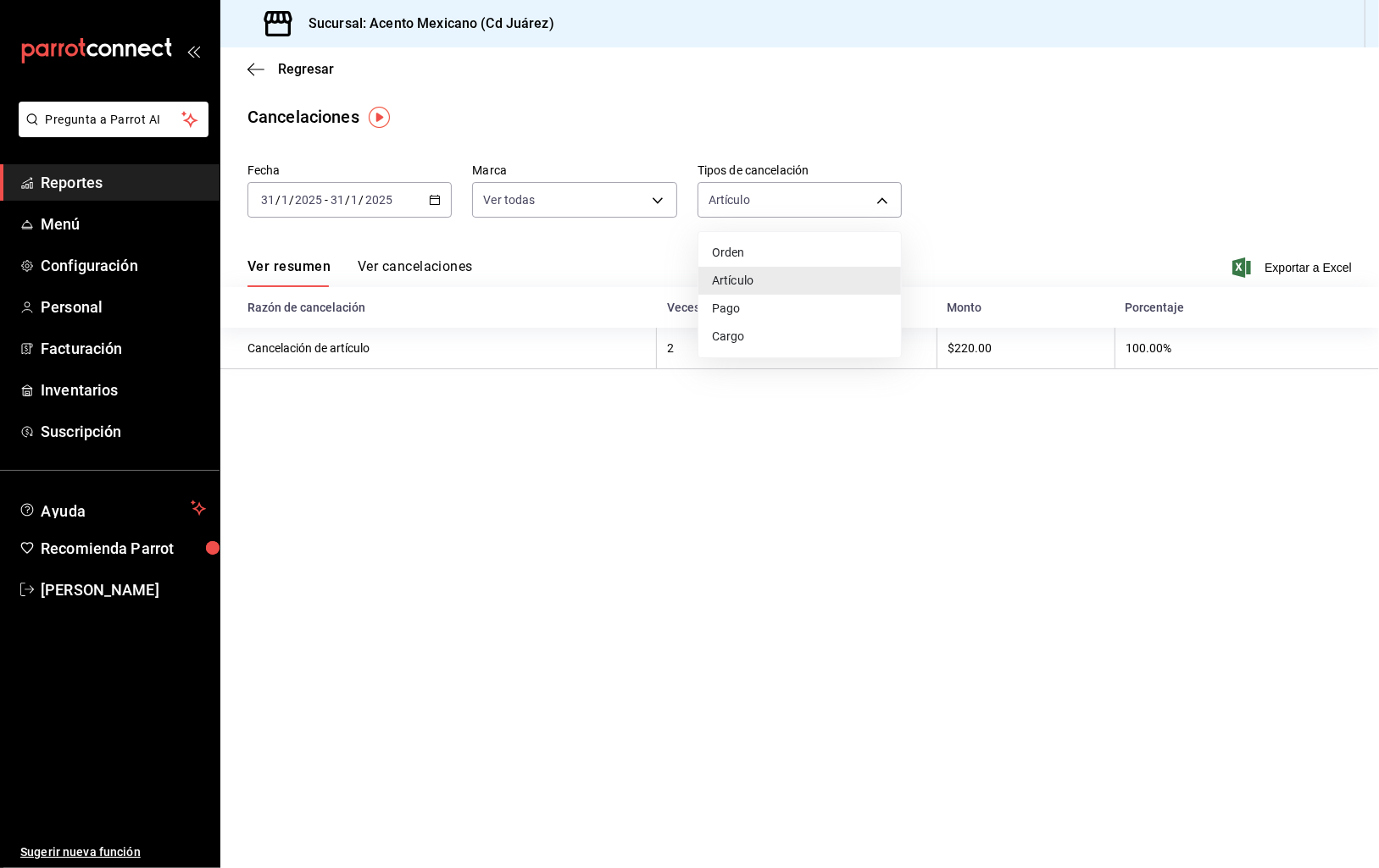
click at [879, 197] on body "Pregunta a Parrot AI Reportes Menú Configuración Personal Facturación Inventari…" at bounding box center [689, 434] width 1379 height 868
click at [764, 302] on li "Pago" at bounding box center [799, 308] width 203 height 28
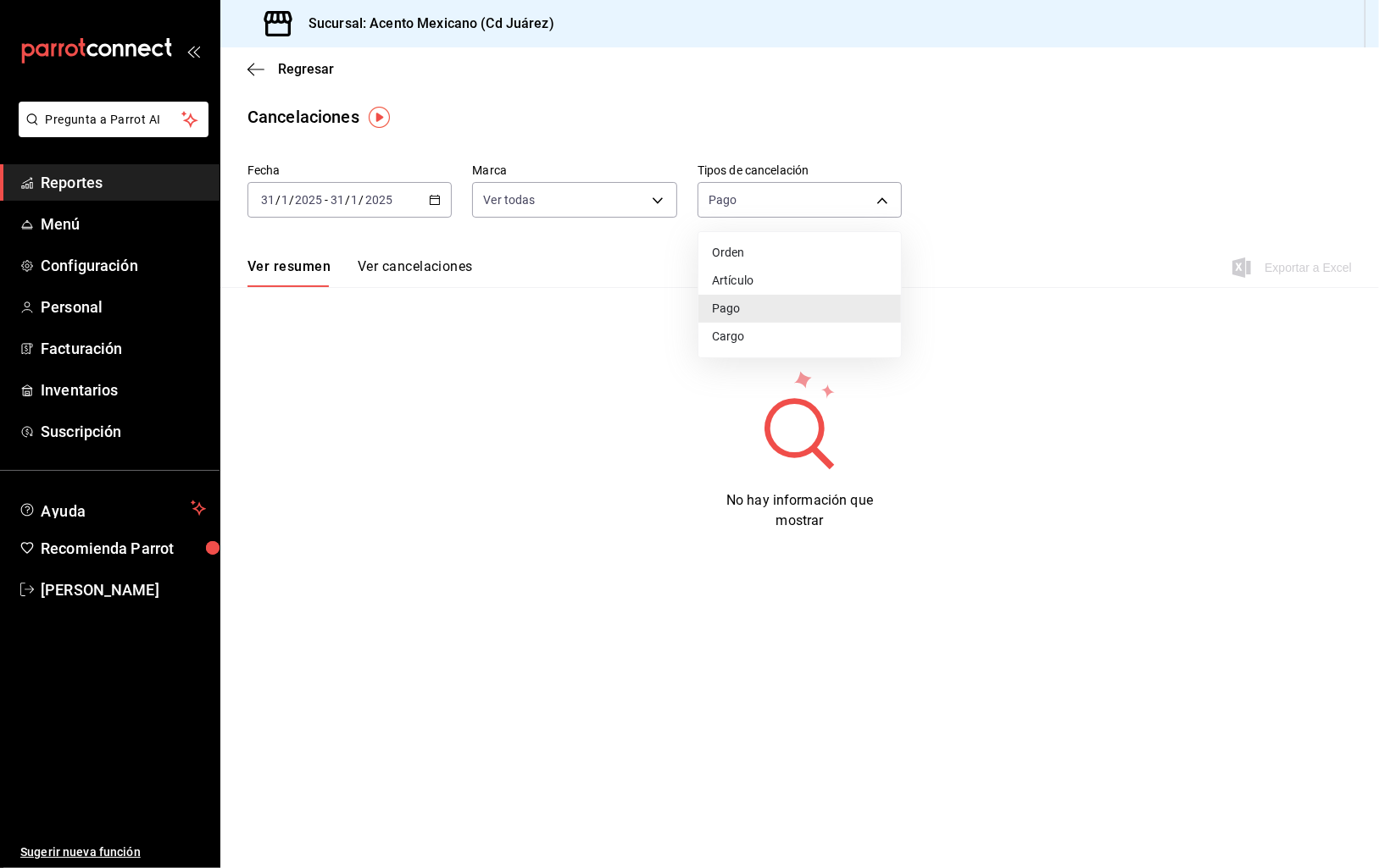
click at [886, 197] on body "Pregunta a Parrot AI Reportes Menú Configuración Personal Facturación Inventari…" at bounding box center [689, 434] width 1379 height 868
click at [800, 327] on li "Cargo" at bounding box center [799, 337] width 203 height 28
click at [881, 199] on body "Pregunta a Parrot AI Reportes Menú Configuración Personal Facturación Inventari…" at bounding box center [689, 434] width 1379 height 868
click at [760, 255] on li "Orden" at bounding box center [799, 252] width 203 height 28
type input "ORDER"
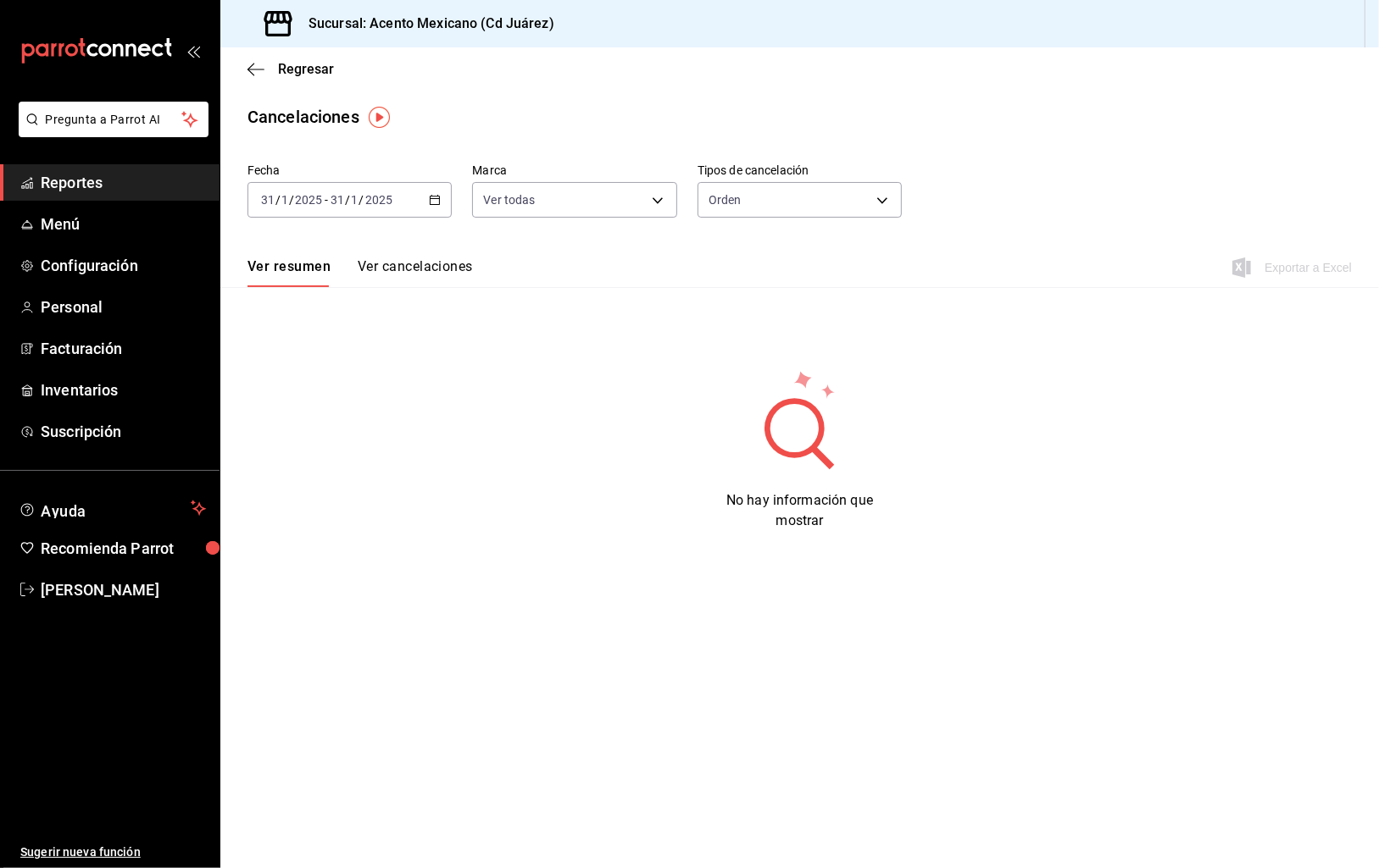
click at [437, 200] on icon "button" at bounding box center [435, 200] width 12 height 12
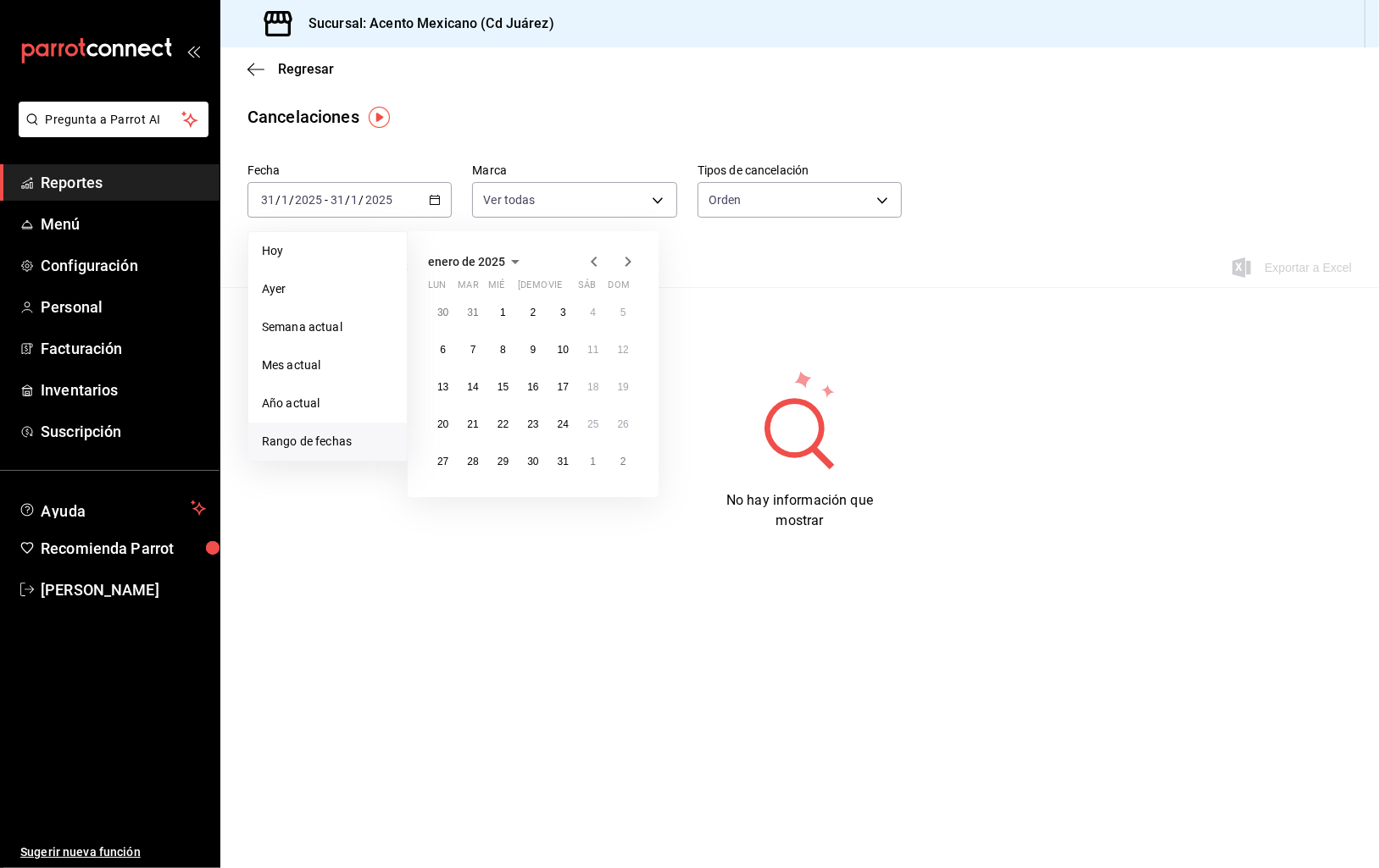
click at [983, 186] on div "Fecha [DATE] [DATE] - [DATE] [DATE] [PERSON_NAME] Semana actual Mes actual Año …" at bounding box center [800, 197] width 1104 height 81
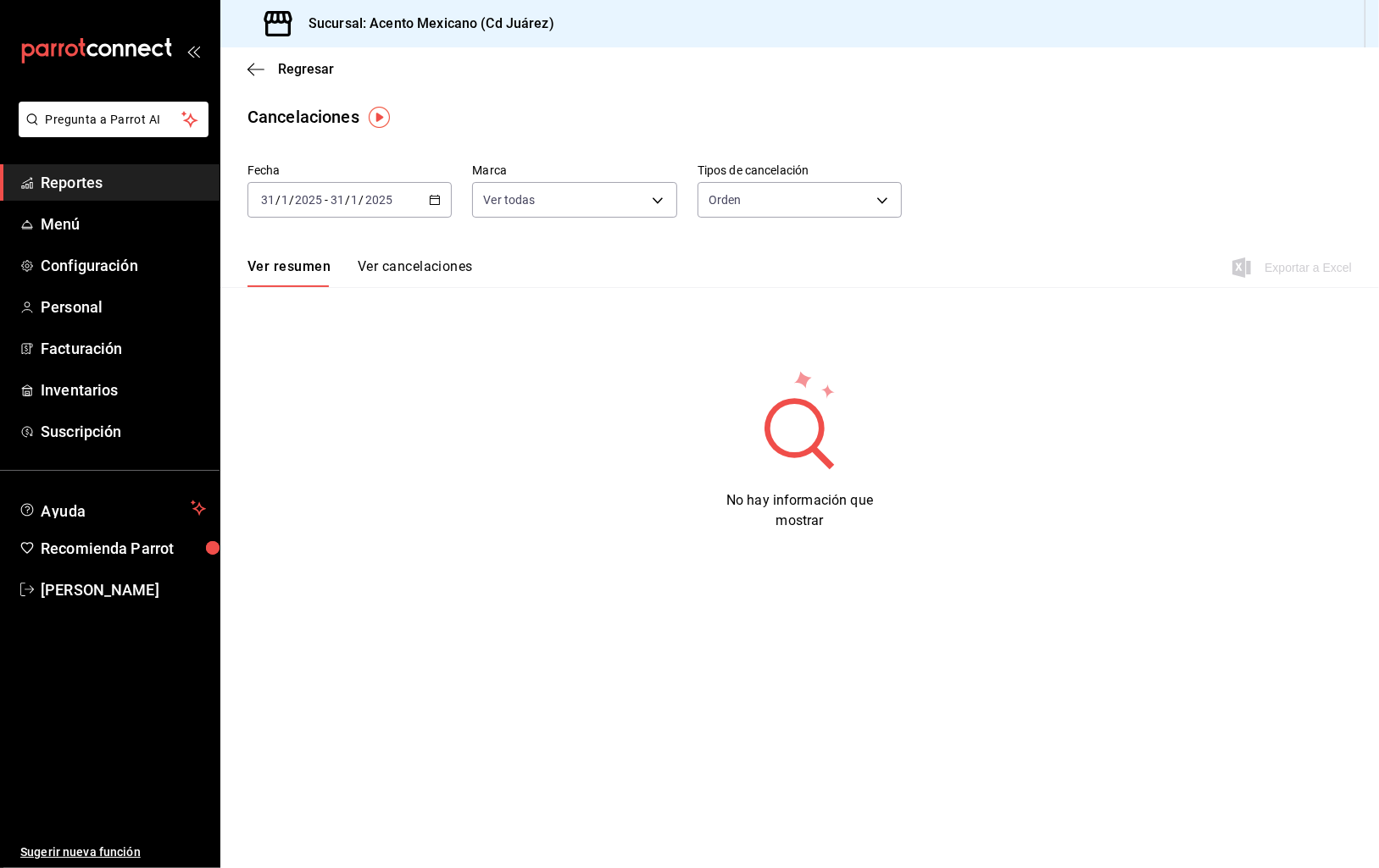
click at [74, 179] on span "Reportes" at bounding box center [123, 182] width 165 height 23
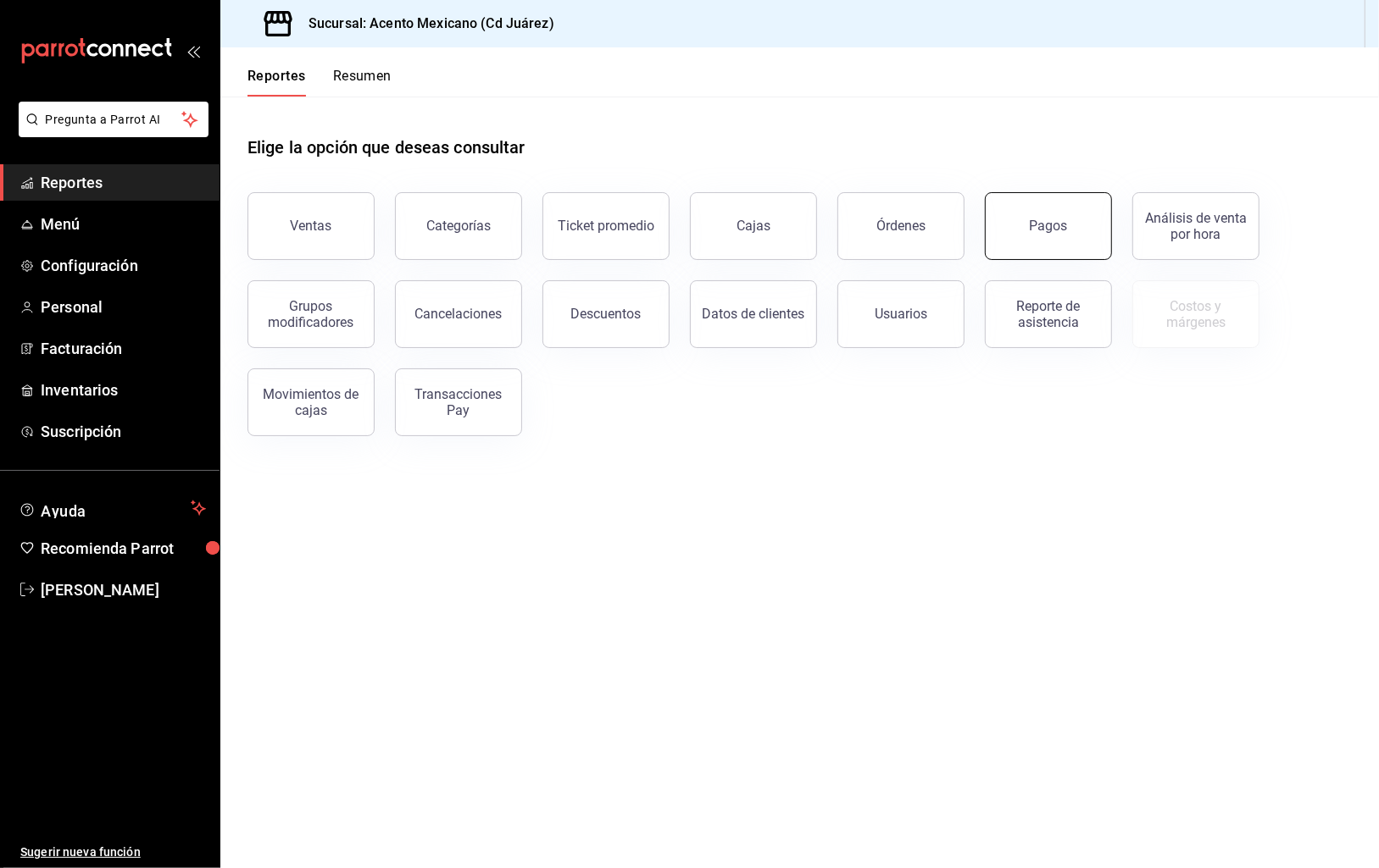
click at [1061, 226] on div "Pagos" at bounding box center [1048, 226] width 38 height 16
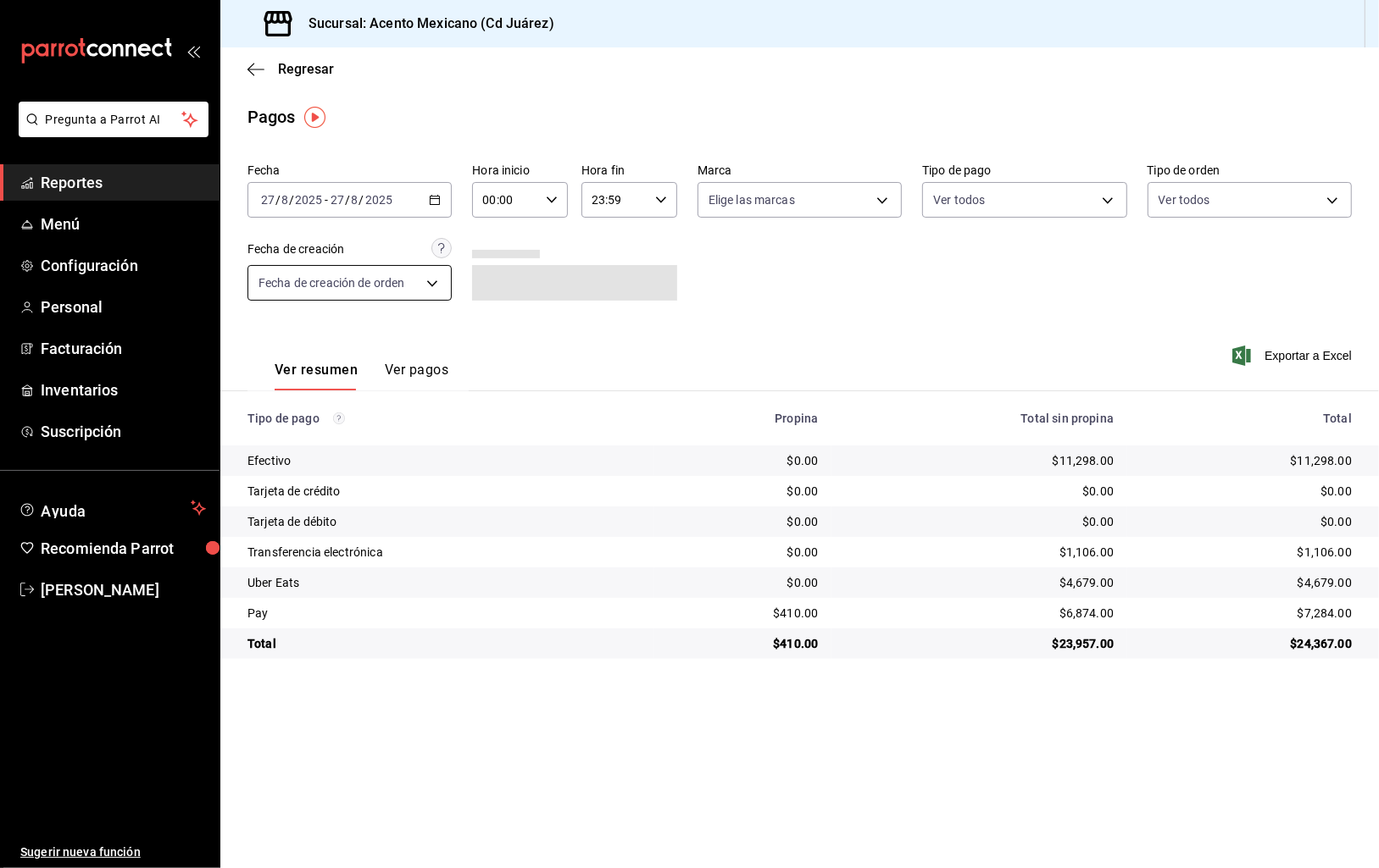
click at [432, 286] on body "Pregunta a Parrot AI Reportes Menú Configuración Personal Facturación Inventari…" at bounding box center [689, 434] width 1379 height 868
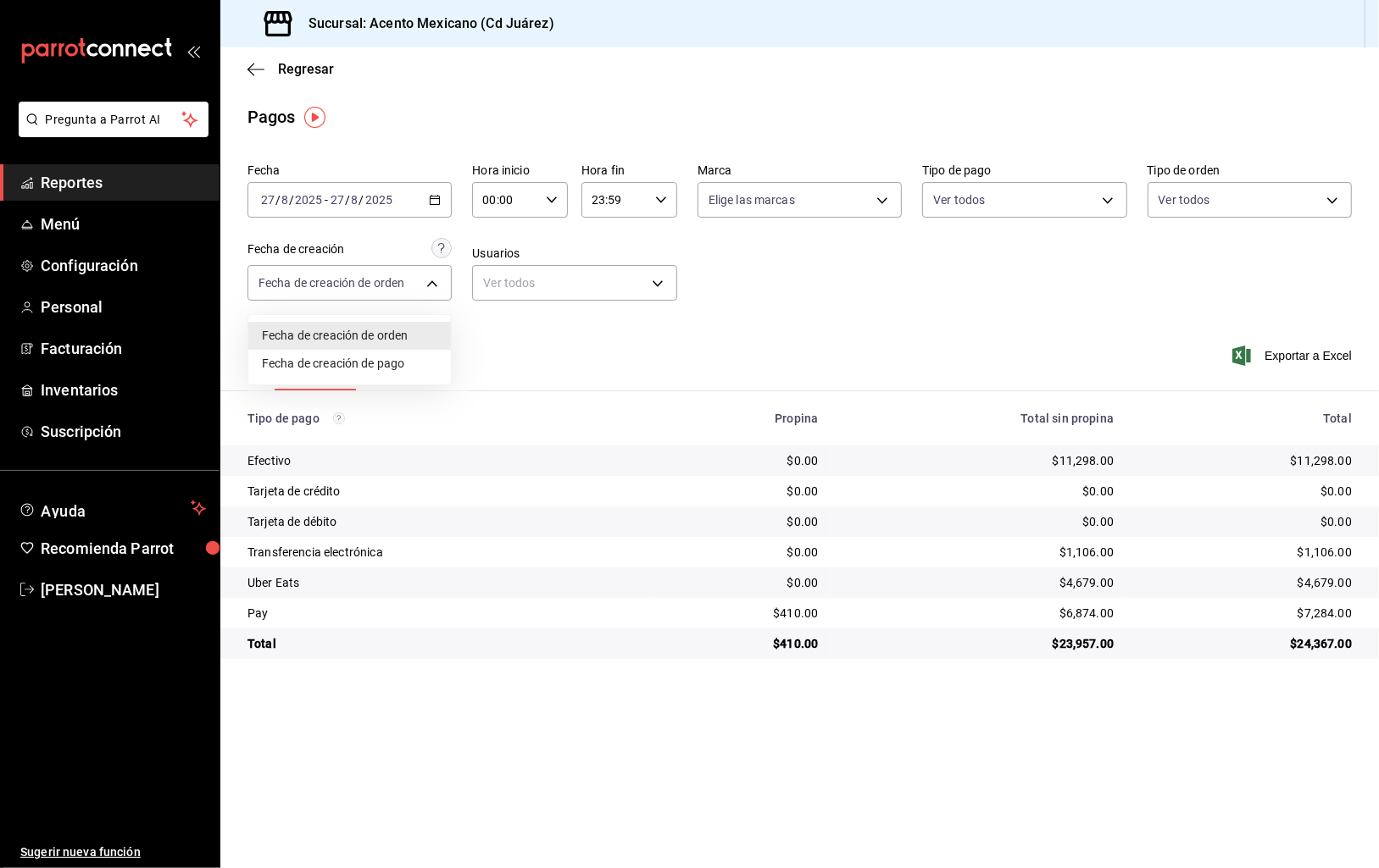
click at [434, 199] on div at bounding box center [689, 434] width 1379 height 868
click at [434, 199] on \(Stroke\) "button" at bounding box center [436, 199] width 10 height 1
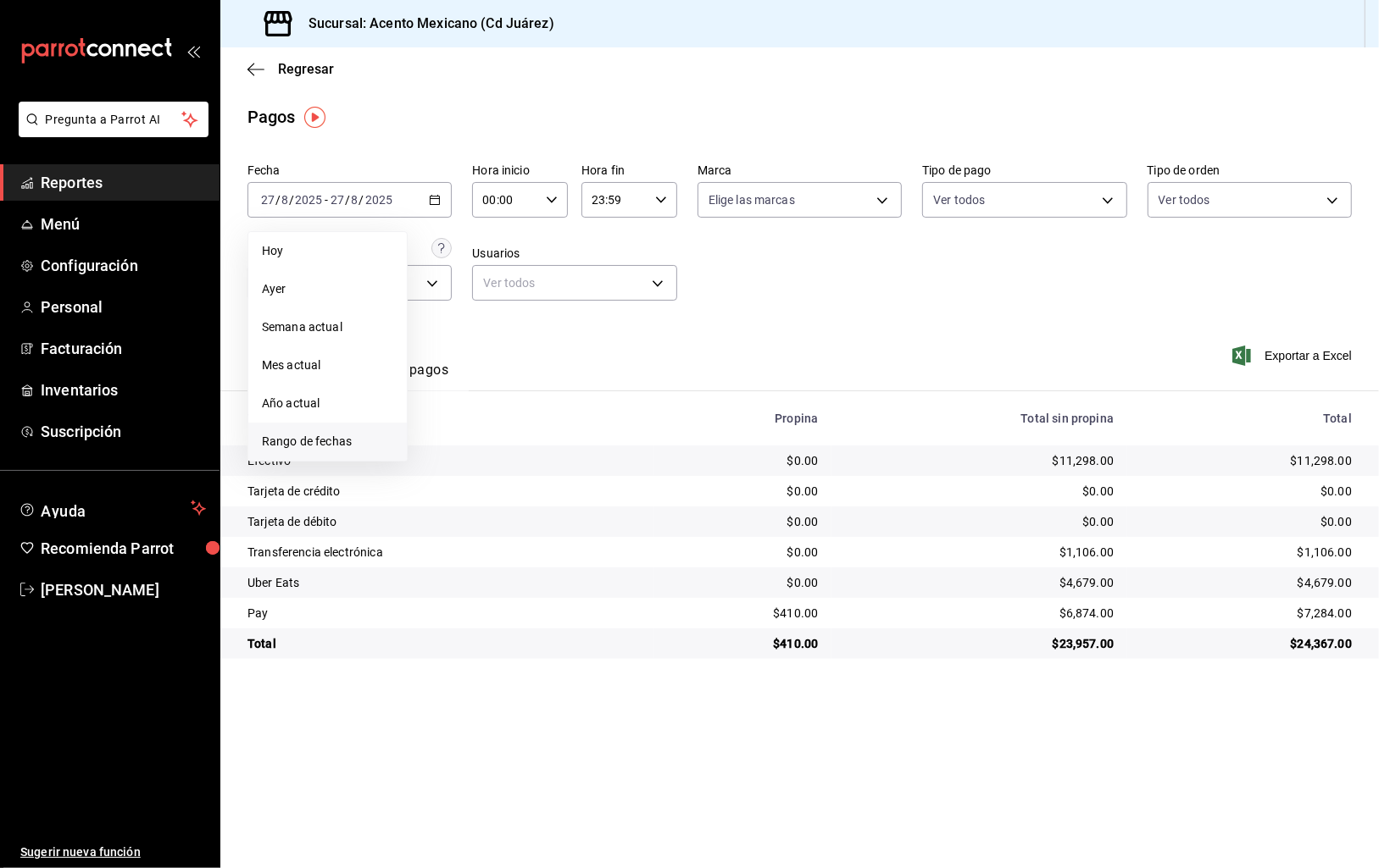
click at [309, 435] on span "Rango de fechas" at bounding box center [328, 441] width 131 height 18
click at [595, 264] on icon "button" at bounding box center [593, 261] width 6 height 10
click at [595, 264] on icon "button" at bounding box center [593, 265] width 6 height 10
click at [595, 264] on icon "button" at bounding box center [593, 261] width 6 height 10
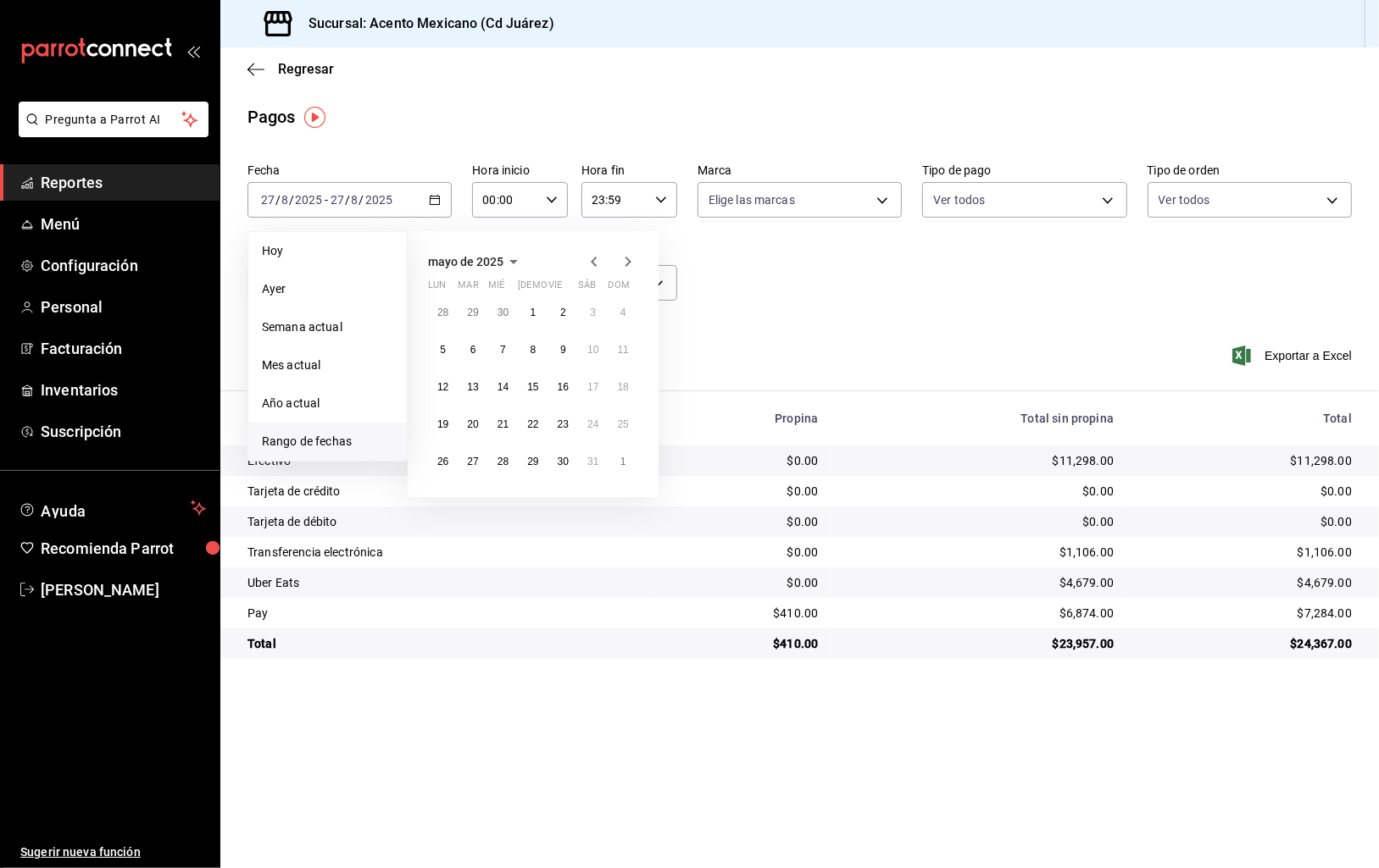
click at [594, 264] on icon "button" at bounding box center [593, 261] width 6 height 10
click at [559, 470] on button "31" at bounding box center [563, 461] width 29 height 30
click at [566, 458] on abbr "31" at bounding box center [563, 462] width 11 height 12
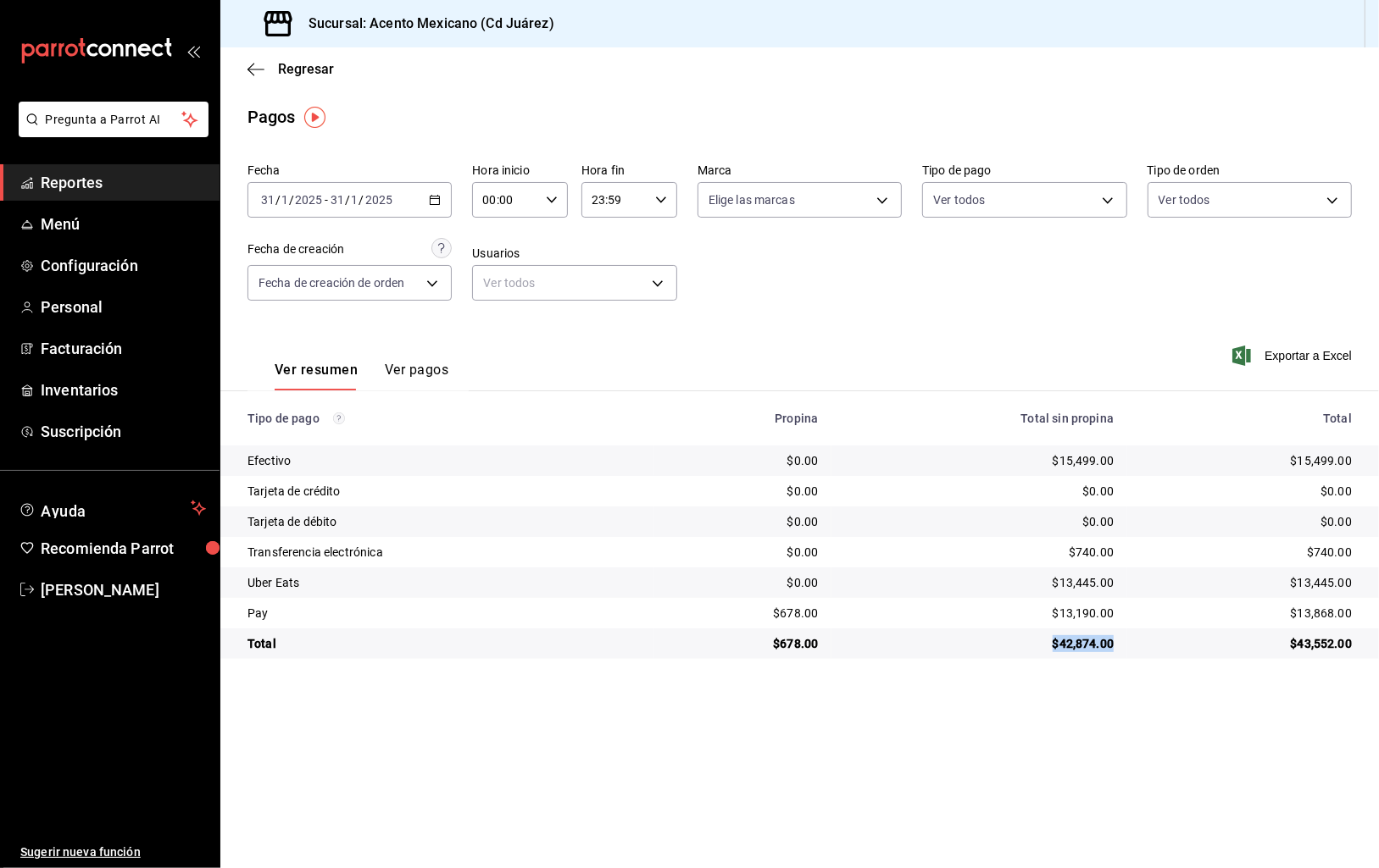
drag, startPoint x: 1054, startPoint y: 643, endPoint x: 1114, endPoint y: 644, distance: 60.0
click at [1114, 644] on td "$42,874.00" at bounding box center [979, 643] width 296 height 30
click at [438, 198] on icon "button" at bounding box center [435, 200] width 12 height 12
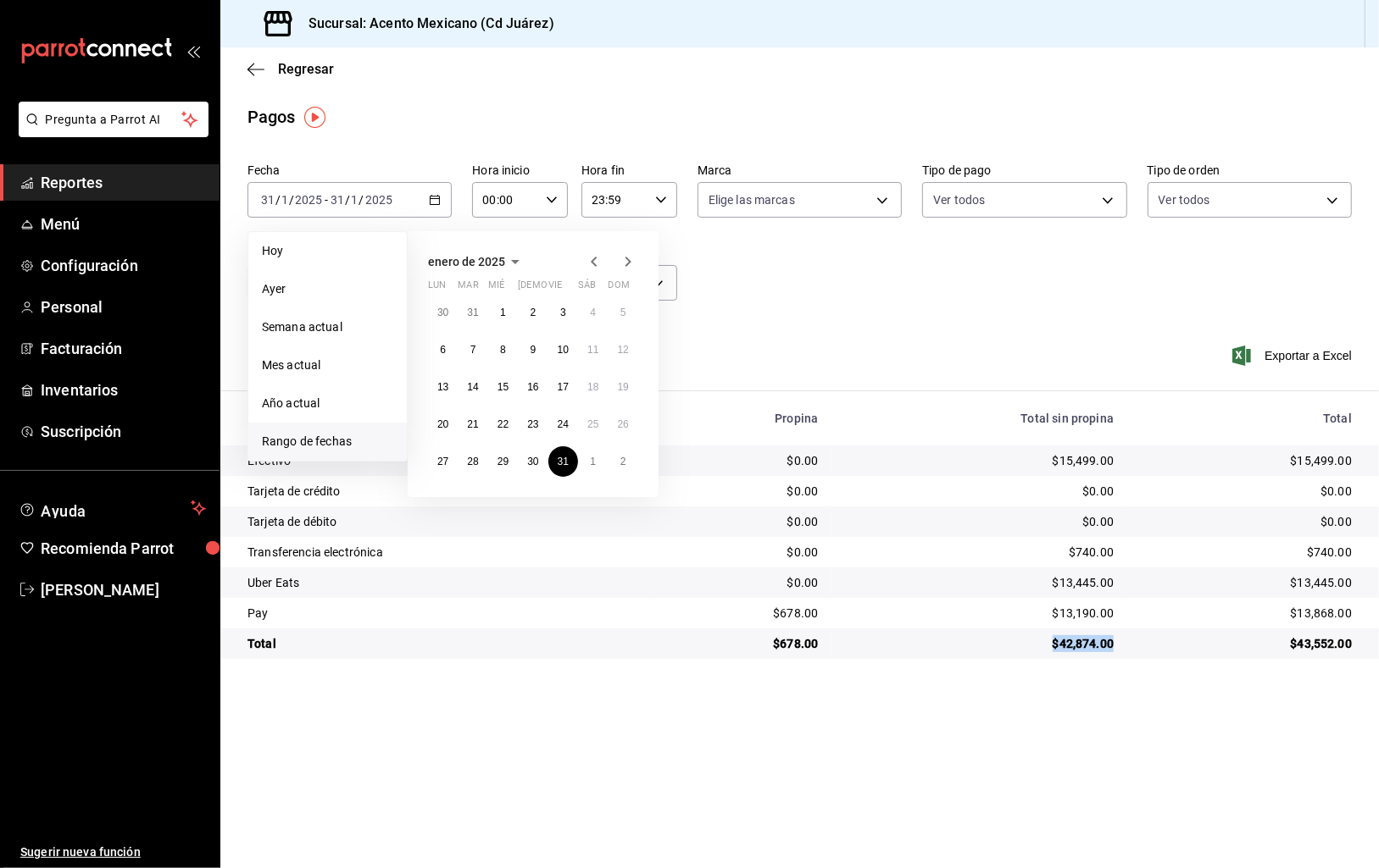
click at [634, 260] on icon "button" at bounding box center [627, 261] width 21 height 21
click at [630, 260] on icon "button" at bounding box center [627, 261] width 21 height 21
click at [630, 259] on icon "button" at bounding box center [627, 261] width 21 height 21
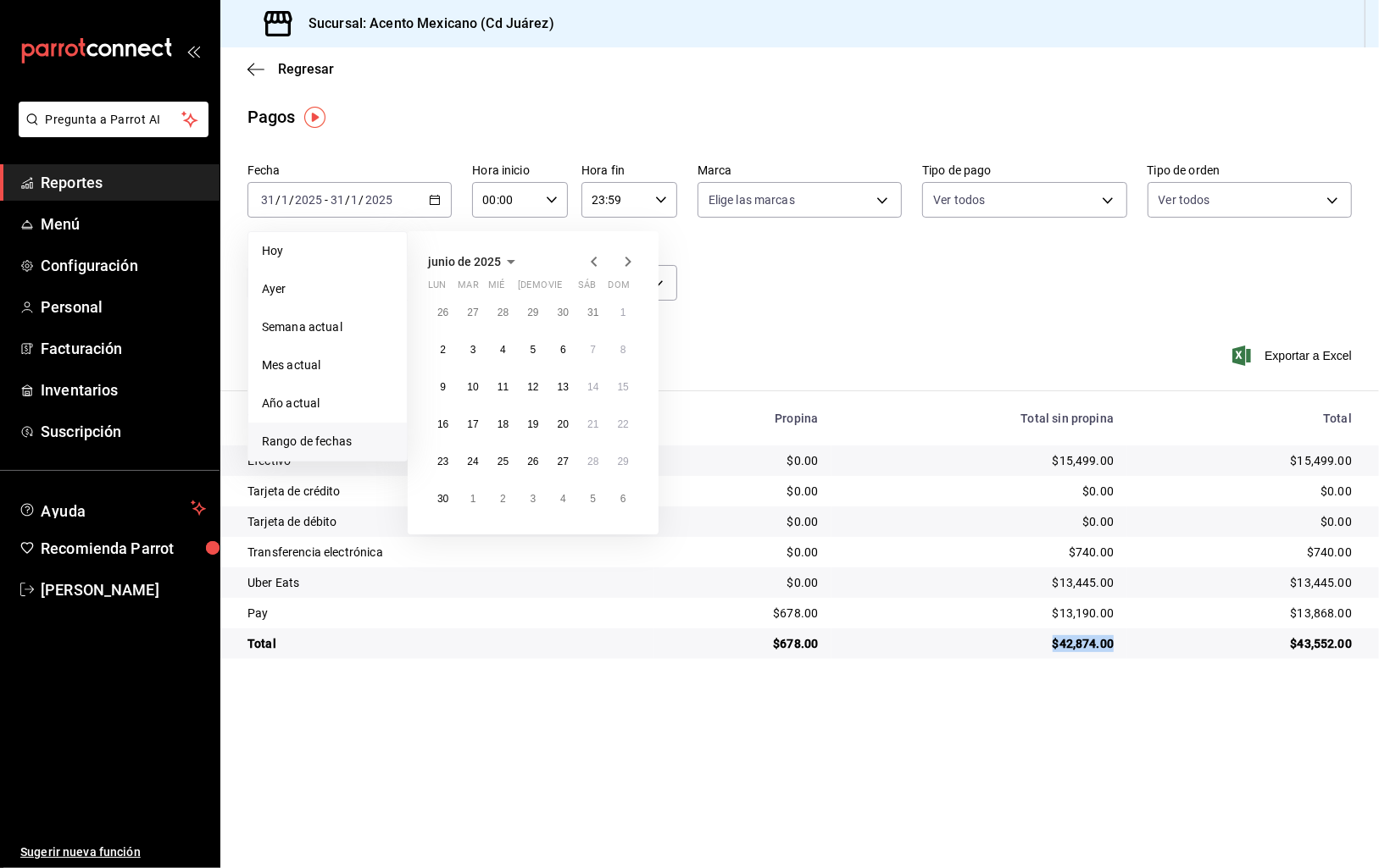
click at [630, 259] on icon "button" at bounding box center [627, 261] width 21 height 21
click at [629, 259] on icon "button" at bounding box center [627, 265] width 21 height 21
click at [621, 421] on abbr "24" at bounding box center [622, 425] width 11 height 12
click at [625, 424] on abbr "24" at bounding box center [622, 425] width 11 height 12
